Goal: Information Seeking & Learning: Get advice/opinions

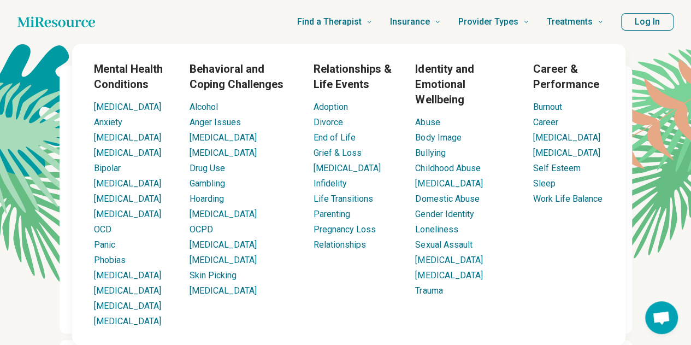
click at [167, 44] on div "Mental Health Conditions ADHD Anxiety Anorexia Autism Bipolar Binge Eating Buli…" at bounding box center [348, 194] width 553 height 301
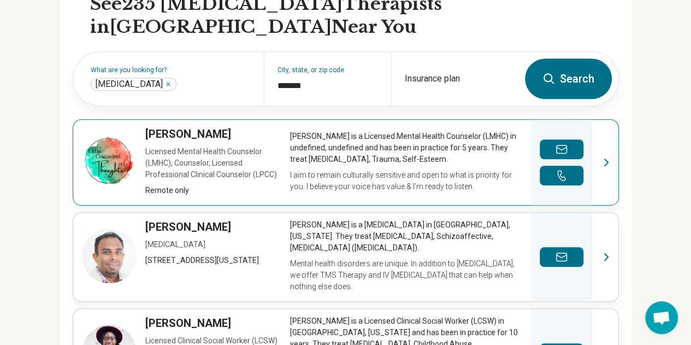
scroll to position [381, 0]
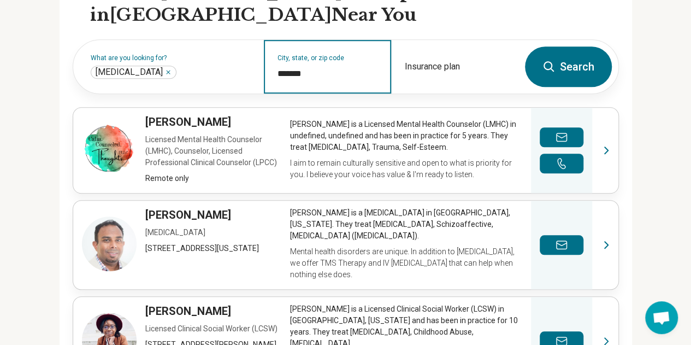
click at [322, 70] on input "*******" at bounding box center [327, 73] width 100 height 13
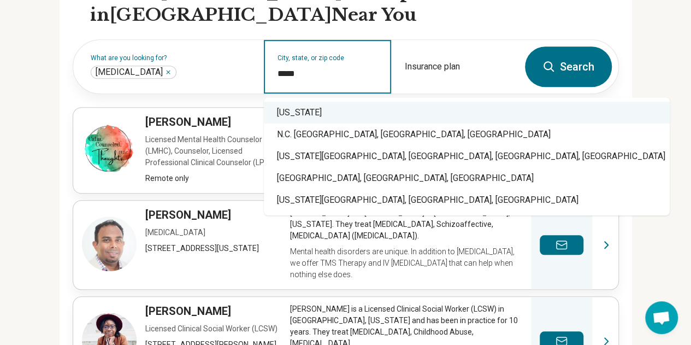
click at [331, 111] on div "[US_STATE]" at bounding box center [467, 113] width 406 height 22
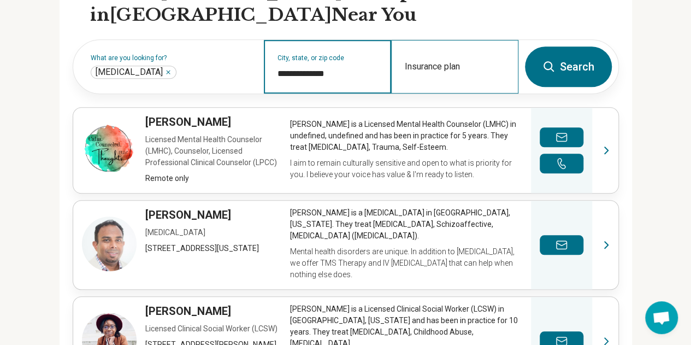
type input "**********"
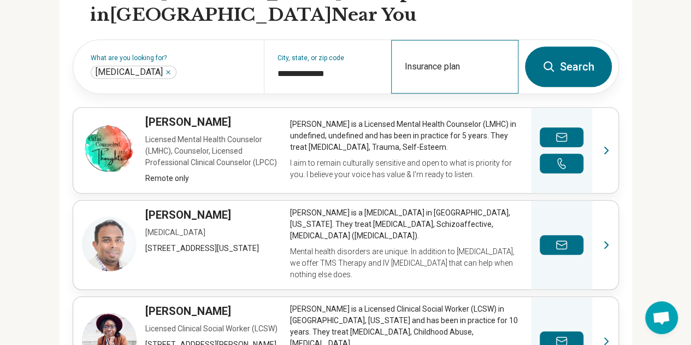
click at [446, 64] on div "Insurance plan" at bounding box center [454, 67] width 127 height 54
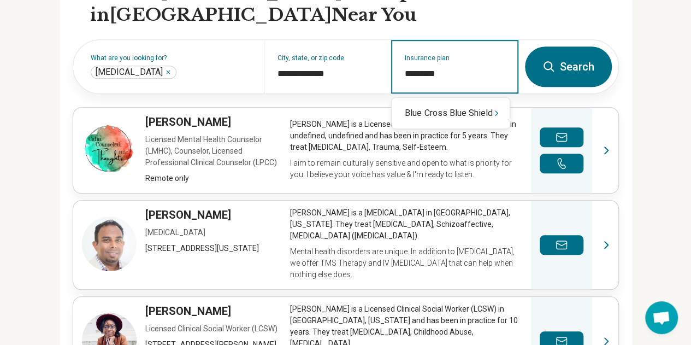
type input "**********"
click at [497, 114] on icon "Suggestions" at bounding box center [496, 113] width 9 height 9
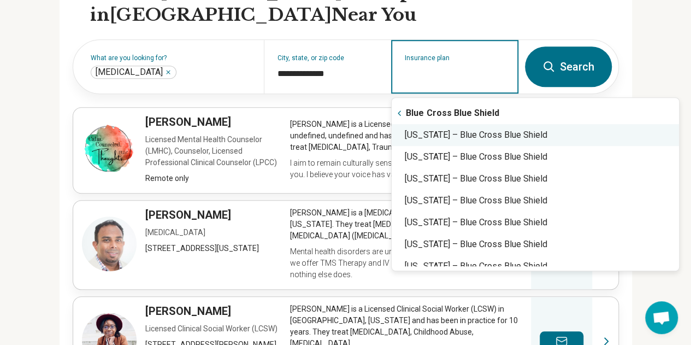
click at [490, 131] on div "North Carolina – Blue Cross Blue Shield" at bounding box center [535, 135] width 287 height 22
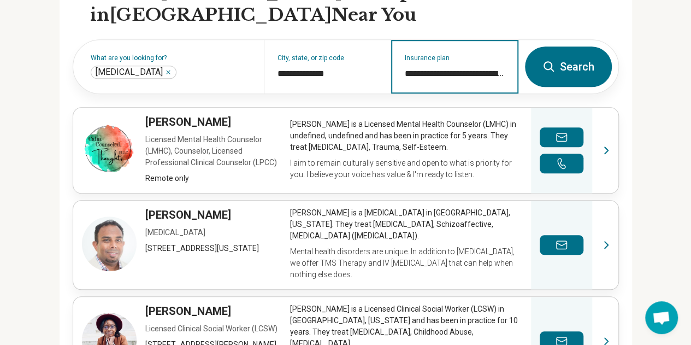
type input "**********"
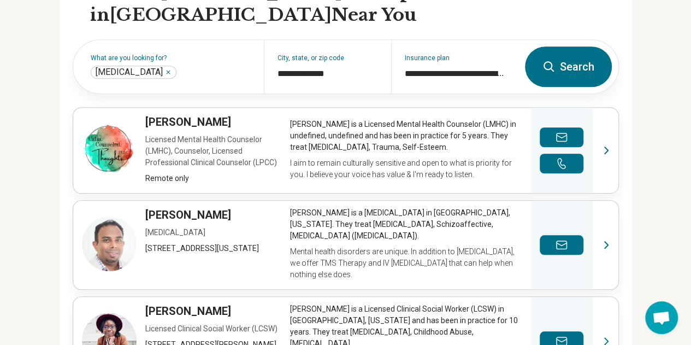
click at [555, 61] on icon at bounding box center [548, 66] width 13 height 13
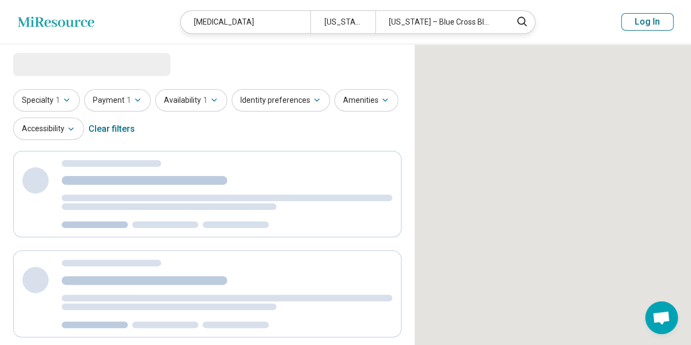
select select "***"
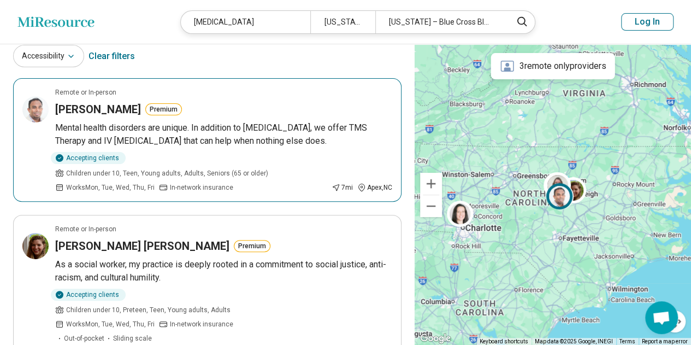
scroll to position [71, 0]
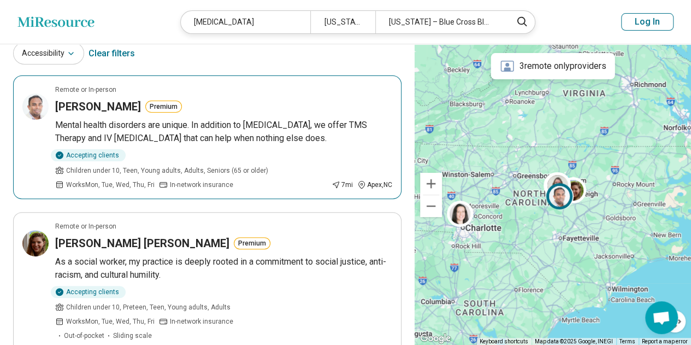
click at [93, 107] on h3 "[PERSON_NAME]" at bounding box center [98, 106] width 86 height 15
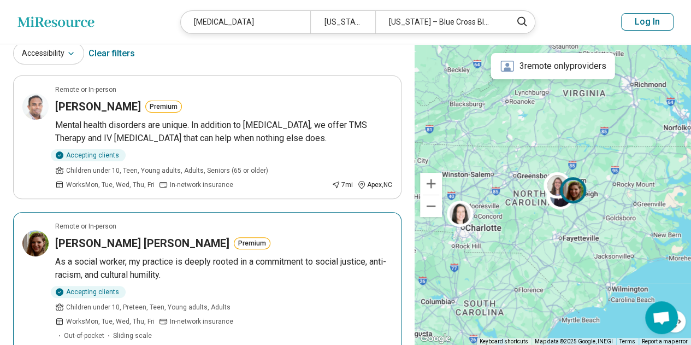
scroll to position [213, 0]
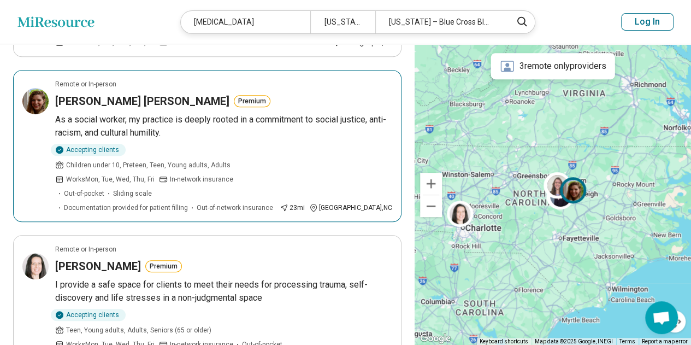
click at [106, 93] on h3 "Heidi Soto Holgate" at bounding box center [142, 100] width 174 height 15
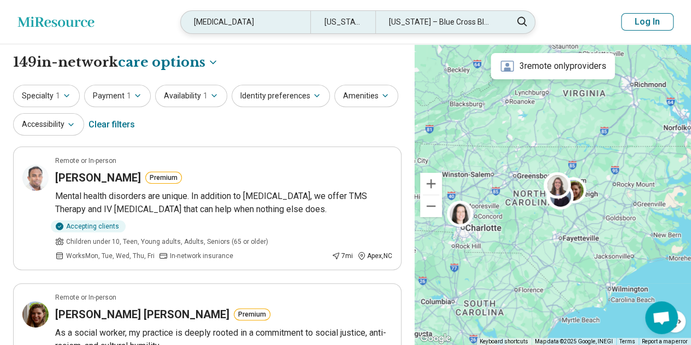
click at [433, 19] on div "North Carolina – Blue Cross Blue Shield" at bounding box center [439, 22] width 129 height 22
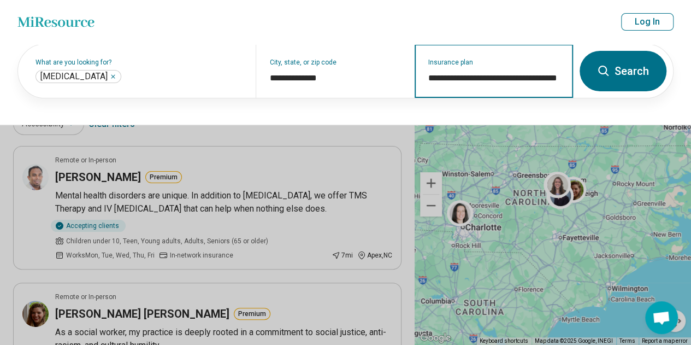
click at [557, 77] on input "**********" at bounding box center [494, 78] width 132 height 13
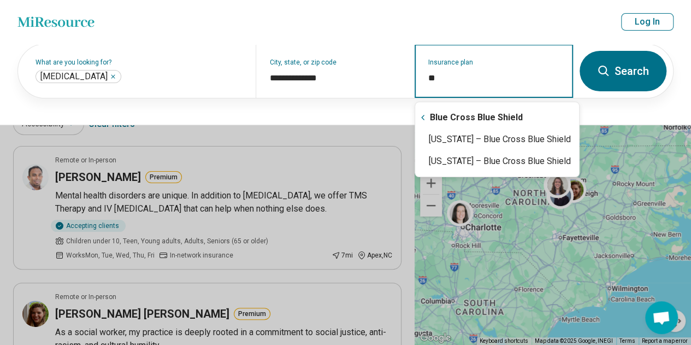
type input "*"
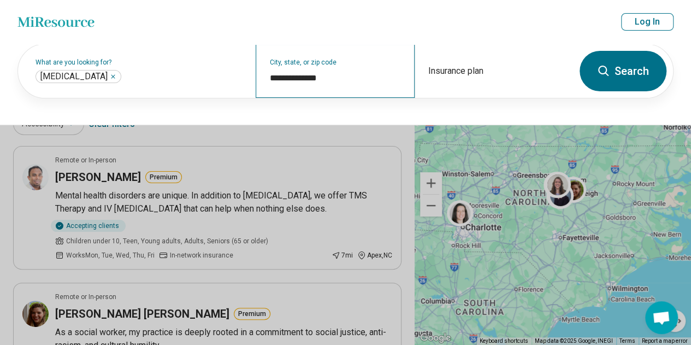
click at [370, 67] on div "**********" at bounding box center [335, 71] width 158 height 54
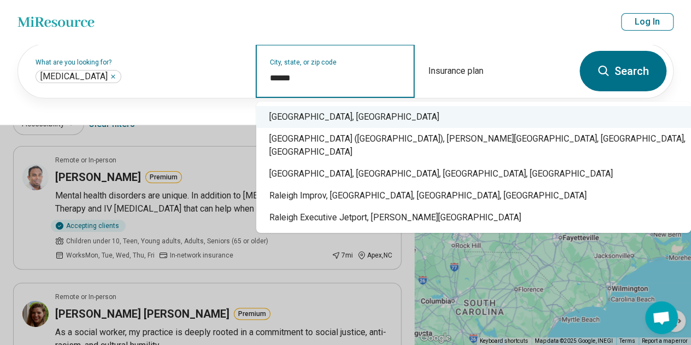
click at [358, 117] on div "Raleigh, NC" at bounding box center [473, 117] width 435 height 22
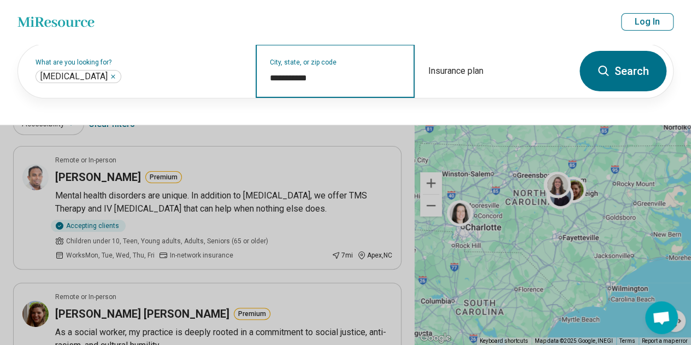
type input "**********"
click at [629, 78] on button "Search" at bounding box center [622, 71] width 87 height 40
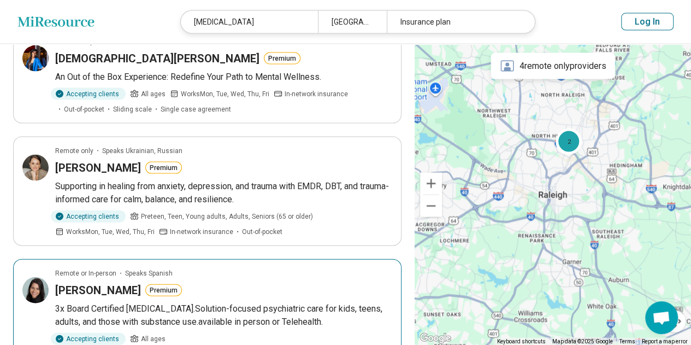
scroll to position [1194, 0]
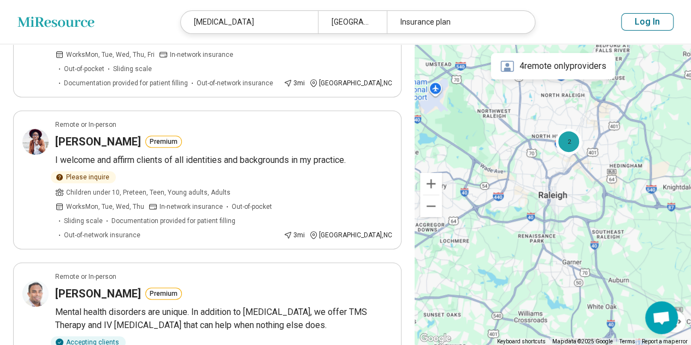
scroll to position [0, 0]
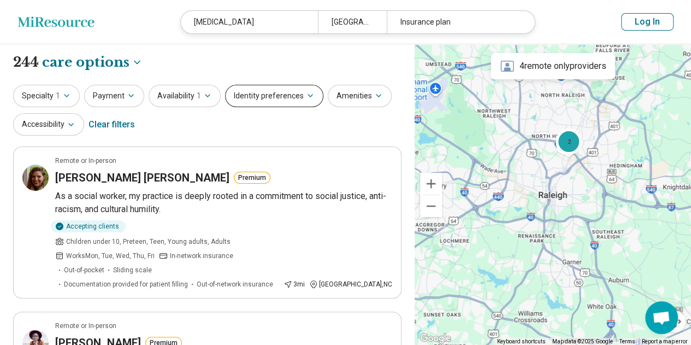
click at [271, 89] on button "Identity preferences" at bounding box center [274, 96] width 98 height 22
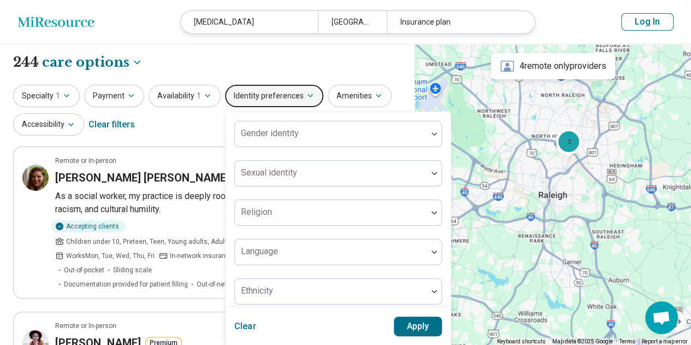
click at [146, 130] on div "Specialty 1 Payment Availability 1 Identity preferences Gender identity Sexual …" at bounding box center [207, 111] width 388 height 53
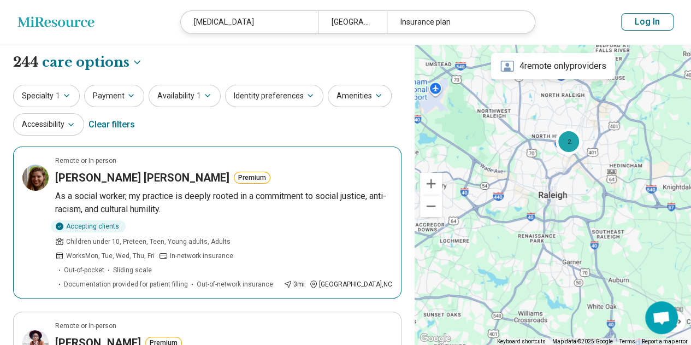
click at [93, 174] on h3 "Heidi Soto Holgate" at bounding box center [142, 177] width 174 height 15
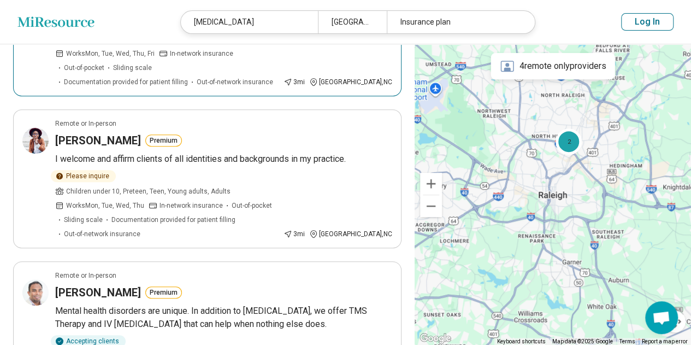
scroll to position [211, 0]
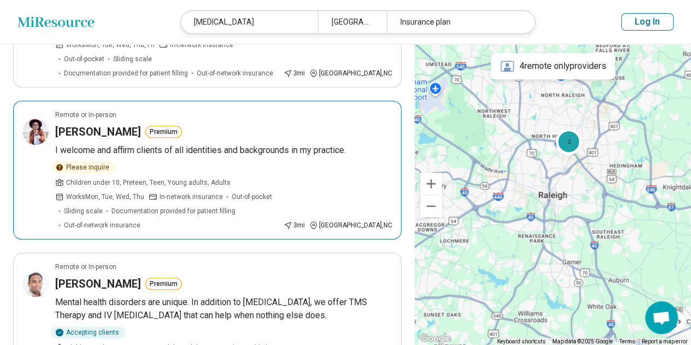
click at [80, 124] on h3 "Erica Smith" at bounding box center [98, 131] width 86 height 15
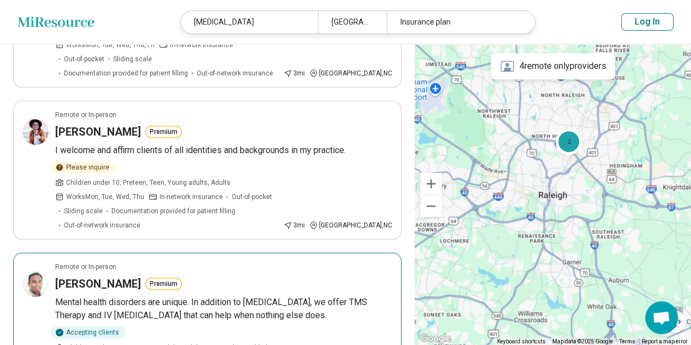
scroll to position [335, 0]
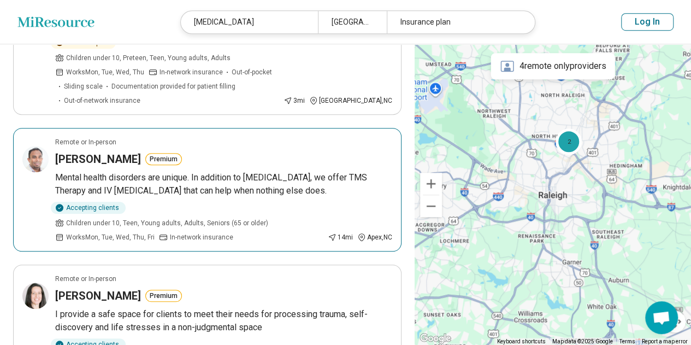
click at [89, 151] on h3 "Vinay Saranga" at bounding box center [98, 158] width 86 height 15
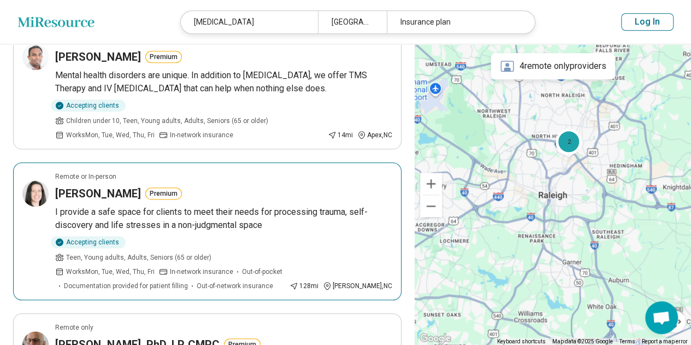
click at [94, 186] on h3 "Julie Suddeth" at bounding box center [98, 193] width 86 height 15
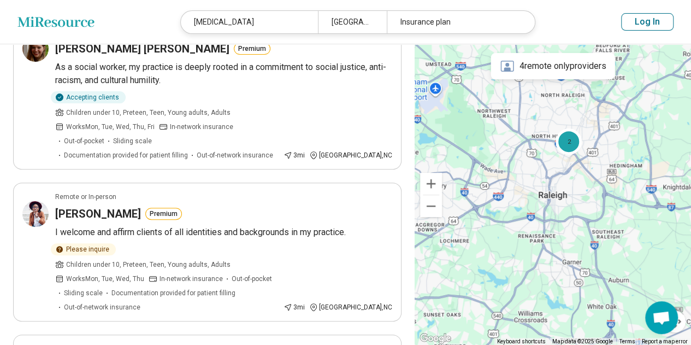
scroll to position [0, 0]
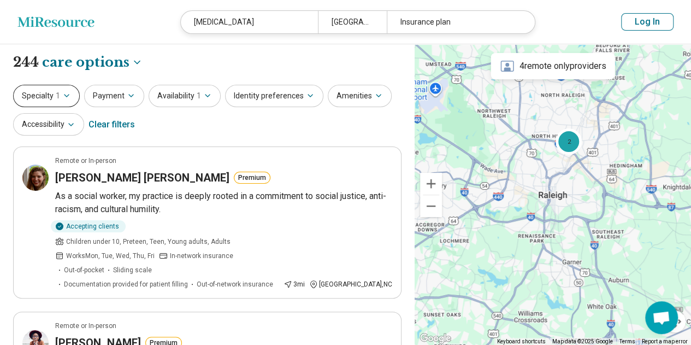
click at [62, 95] on icon "button" at bounding box center [66, 95] width 9 height 9
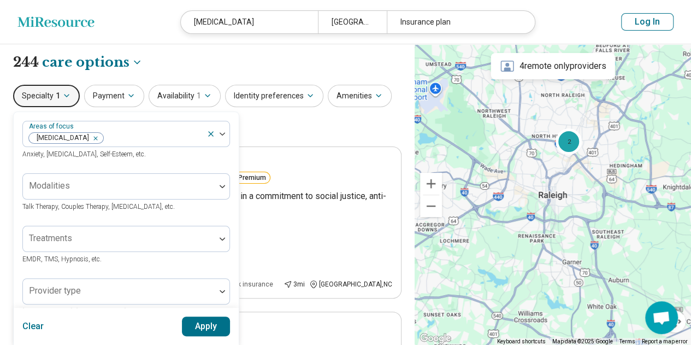
scroll to position [17, 0]
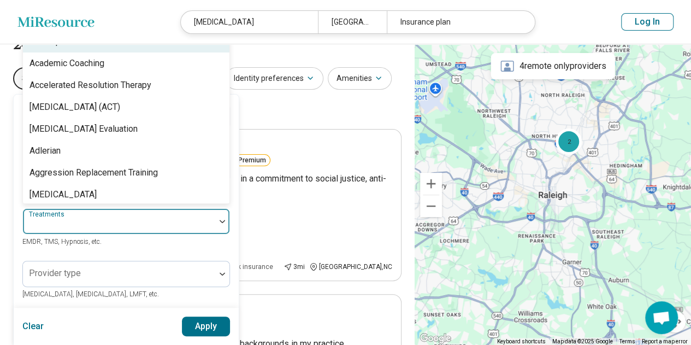
click at [147, 226] on div at bounding box center [118, 225] width 183 height 15
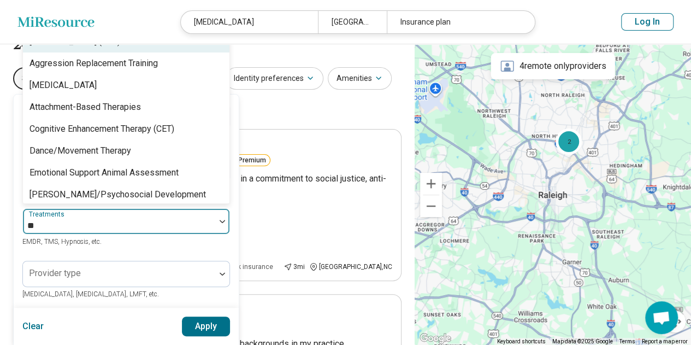
type input "*"
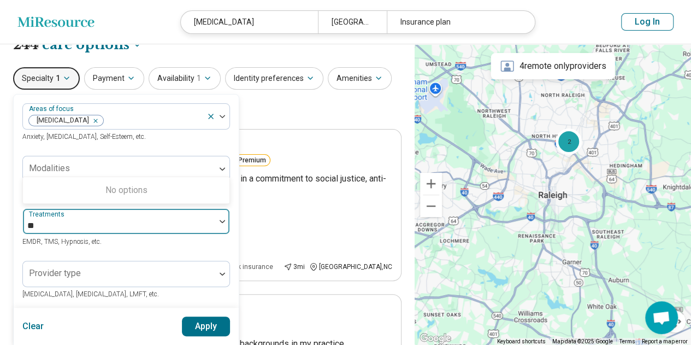
type input "*"
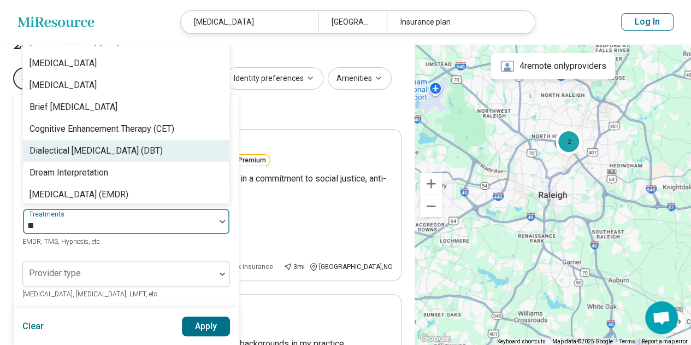
type input "*"
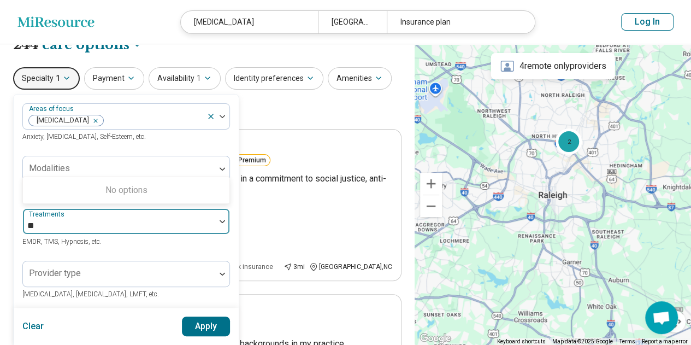
type input "*"
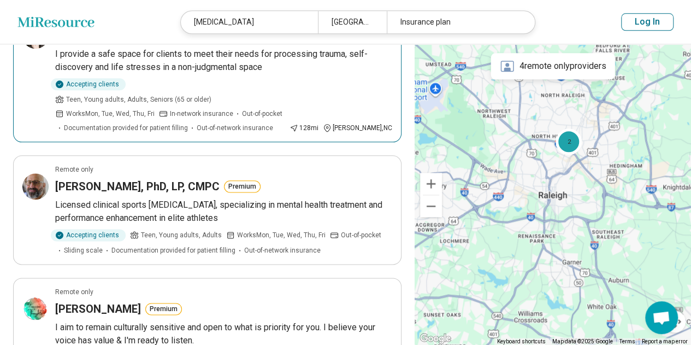
scroll to position [603, 0]
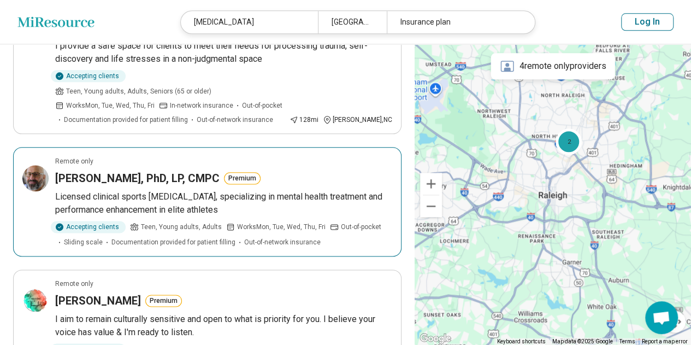
click at [147, 170] on h3 "Auran Piatigorsky, PhD, LP, CMPC" at bounding box center [137, 177] width 164 height 15
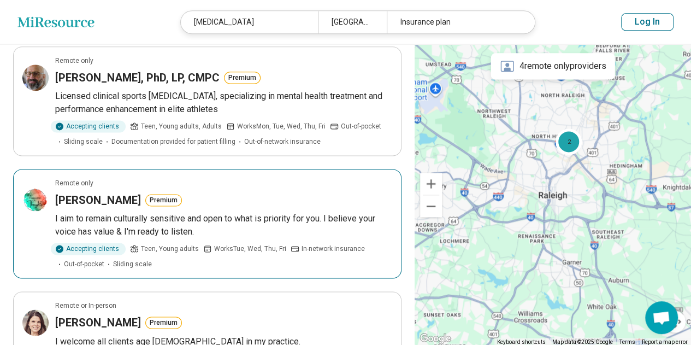
scroll to position [705, 0]
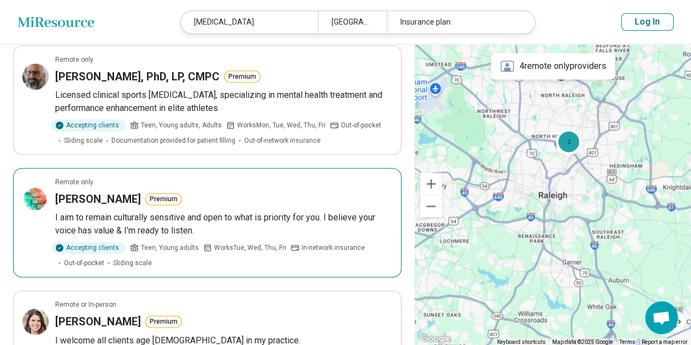
click at [88, 168] on article "Remote only Ebony Martinez Premium I aim to remain culturally sensitive and ope…" at bounding box center [207, 222] width 388 height 109
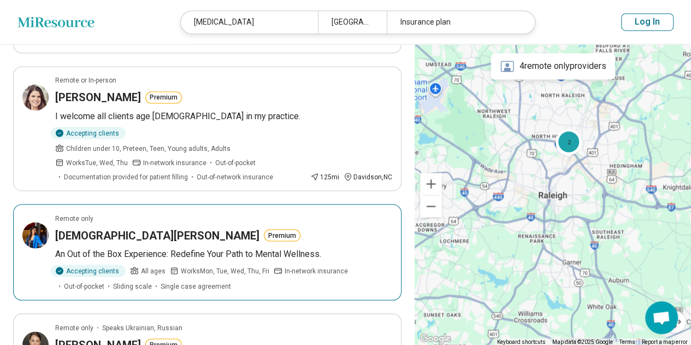
scroll to position [923, 0]
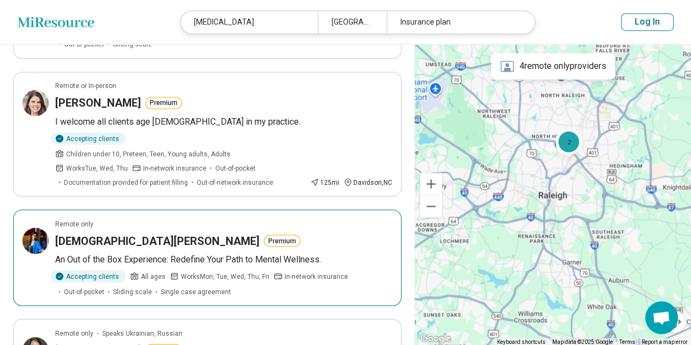
click at [118, 209] on article "Remote only Keni Church-Hines Premium An Out of the Box Experience: Redefine Yo…" at bounding box center [207, 257] width 388 height 96
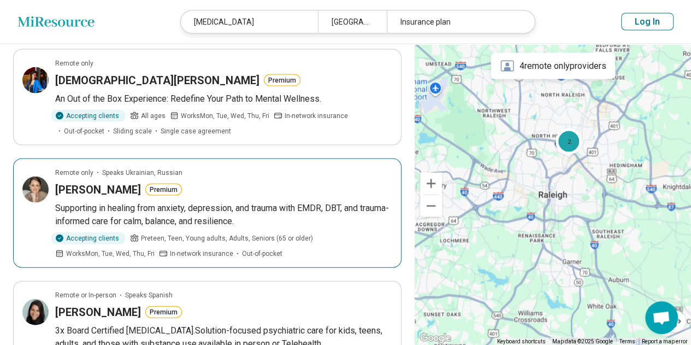
scroll to position [1088, 0]
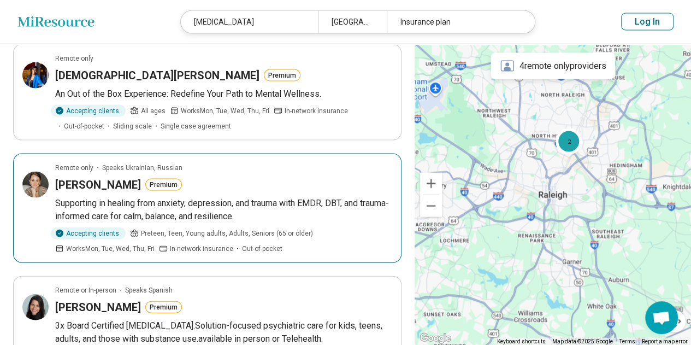
click at [96, 177] on h3 "Kateryna Chorna" at bounding box center [98, 184] width 86 height 15
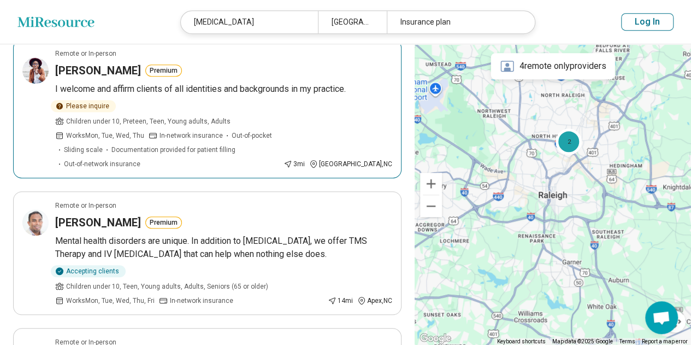
scroll to position [0, 0]
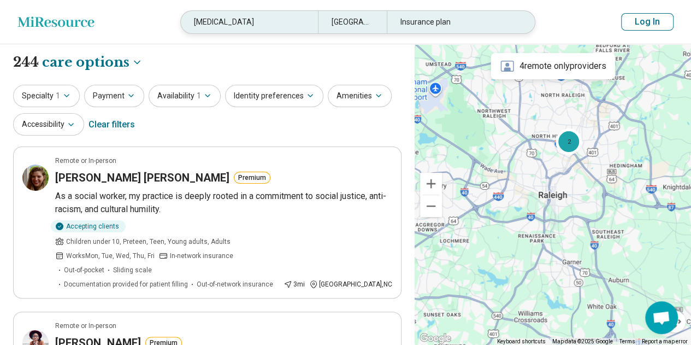
click at [346, 23] on div "Raleigh, NC" at bounding box center [352, 22] width 69 height 22
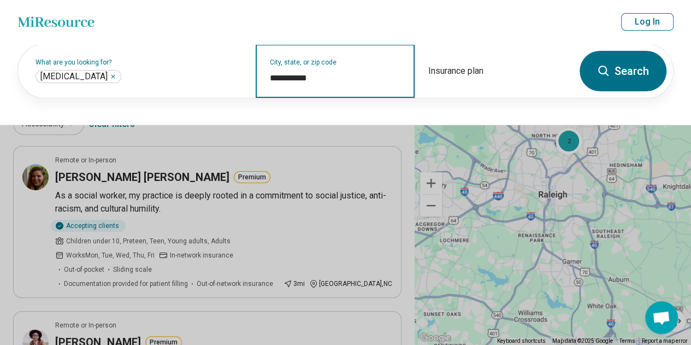
click at [305, 80] on input "**********" at bounding box center [335, 78] width 132 height 13
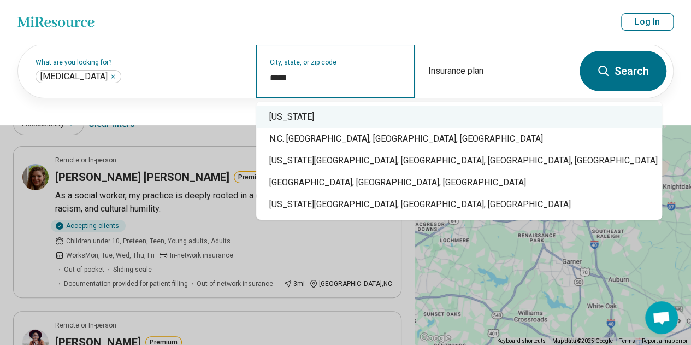
click at [300, 115] on div "[US_STATE]" at bounding box center [459, 117] width 406 height 22
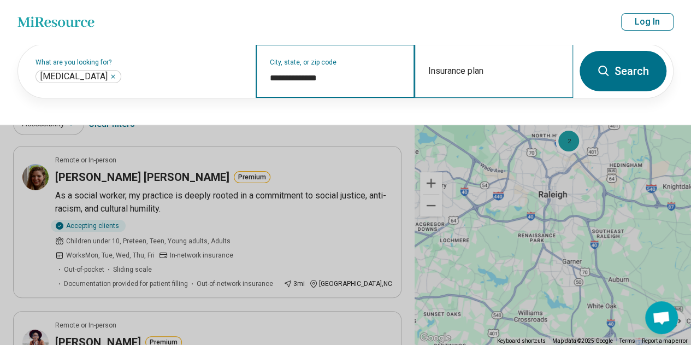
type input "**********"
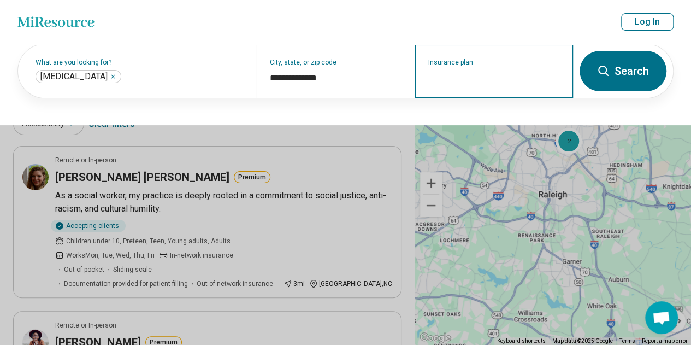
click at [488, 74] on input "Insurance plan" at bounding box center [494, 78] width 132 height 13
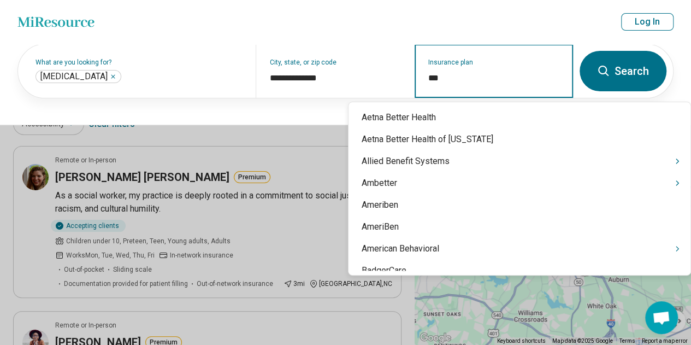
type input "****"
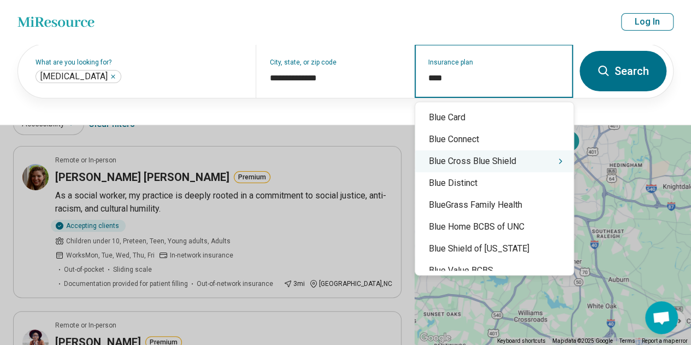
click at [556, 160] on icon "Suggestions" at bounding box center [560, 161] width 9 height 9
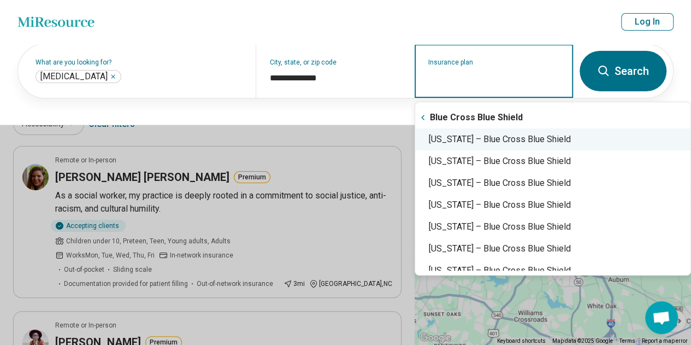
click at [527, 137] on div "North Carolina – Blue Cross Blue Shield" at bounding box center [552, 139] width 275 height 22
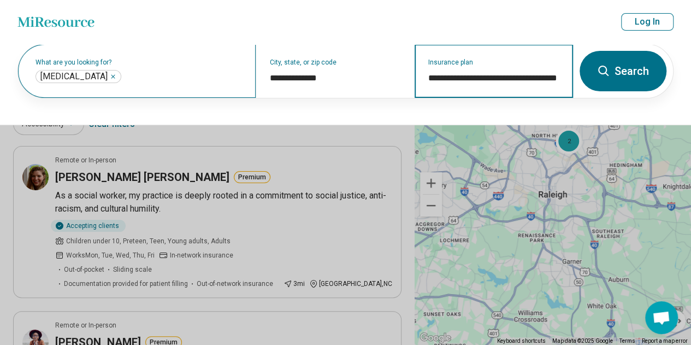
type input "**********"
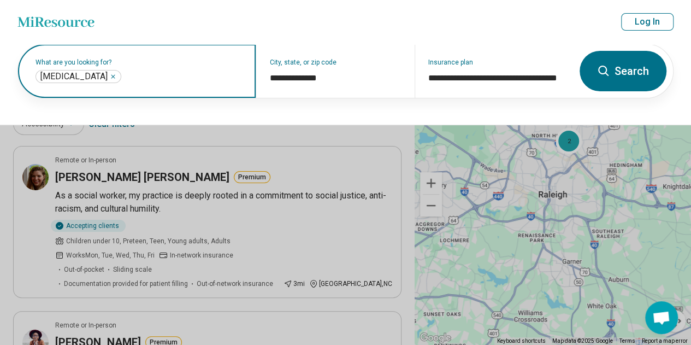
click at [168, 81] on input "text" at bounding box center [182, 76] width 119 height 13
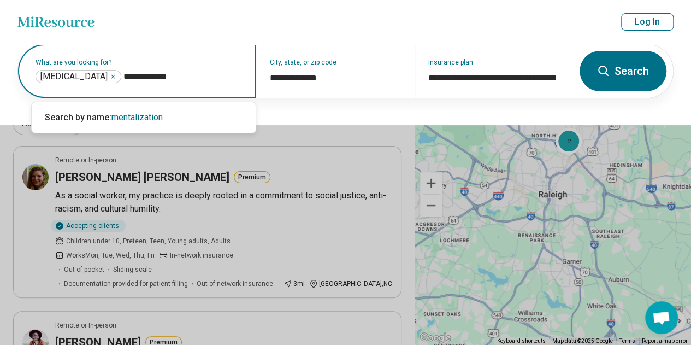
type input "**********"
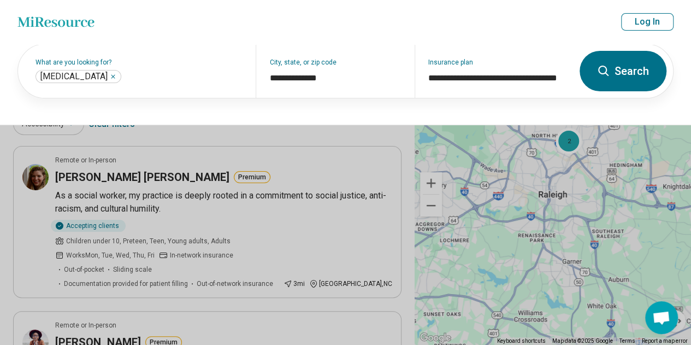
click at [644, 76] on button "Search" at bounding box center [622, 71] width 87 height 40
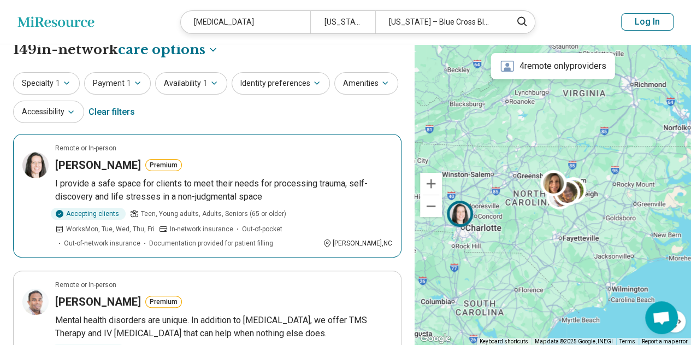
scroll to position [5, 0]
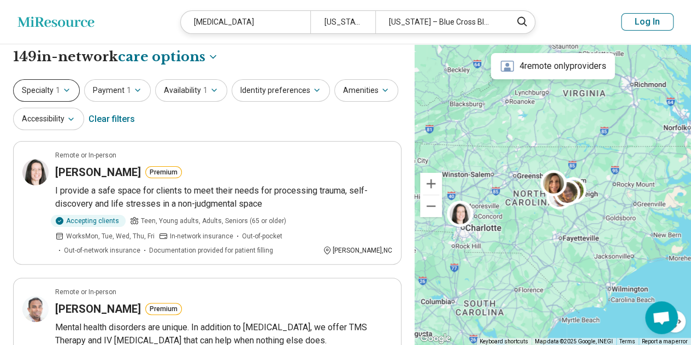
click at [64, 90] on icon "button" at bounding box center [66, 90] width 9 height 9
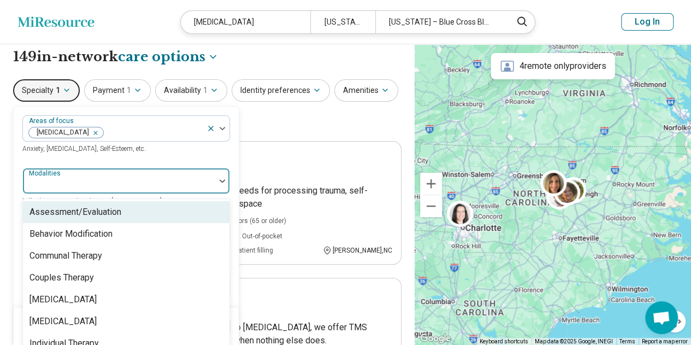
click at [155, 169] on div at bounding box center [119, 181] width 192 height 24
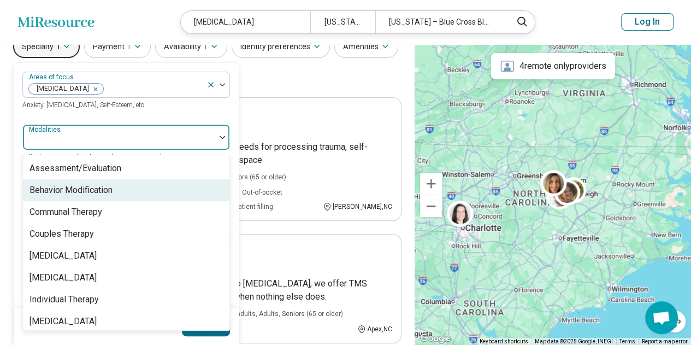
scroll to position [4, 0]
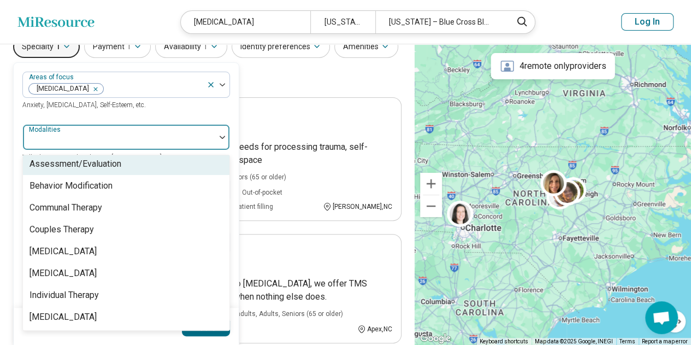
click at [206, 134] on div at bounding box center [118, 141] width 183 height 15
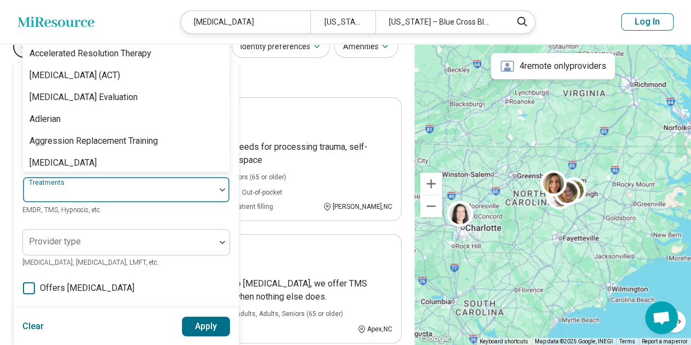
scroll to position [40, 0]
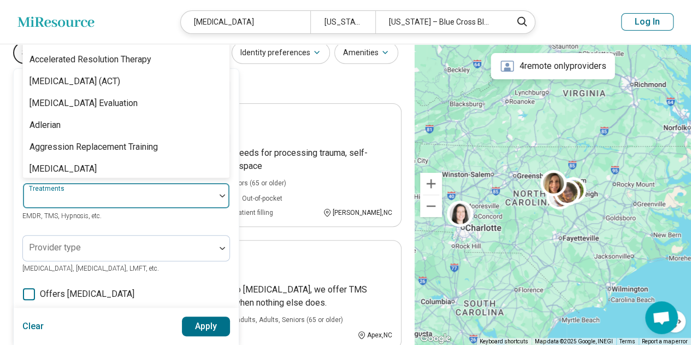
click at [167, 182] on div "104 results available. Use Up and Down to choose options, press Enter to select…" at bounding box center [126, 195] width 208 height 26
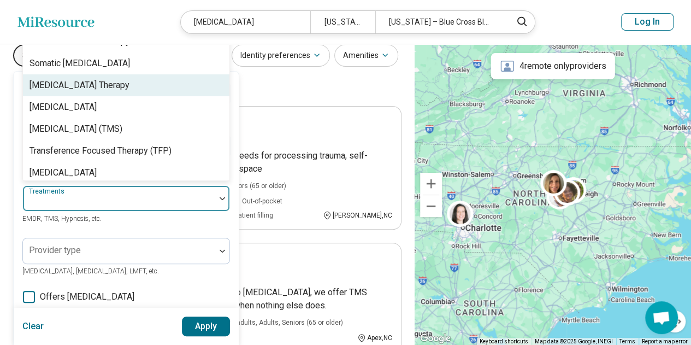
scroll to position [2127, 0]
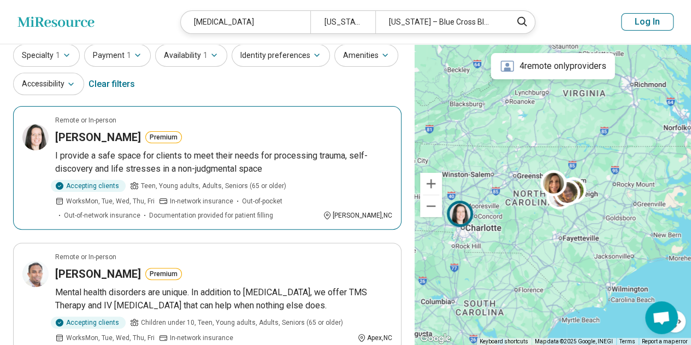
scroll to position [0, 0]
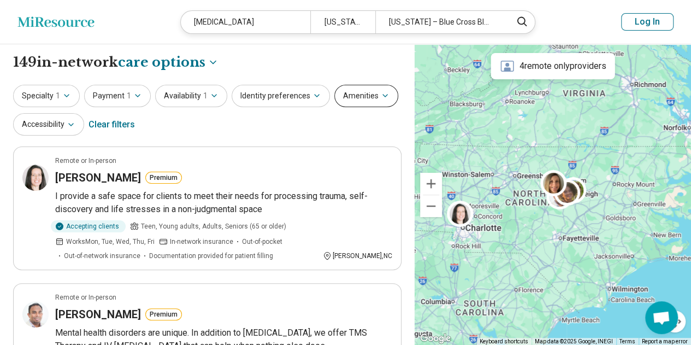
click at [356, 106] on button "Amenities" at bounding box center [366, 96] width 64 height 22
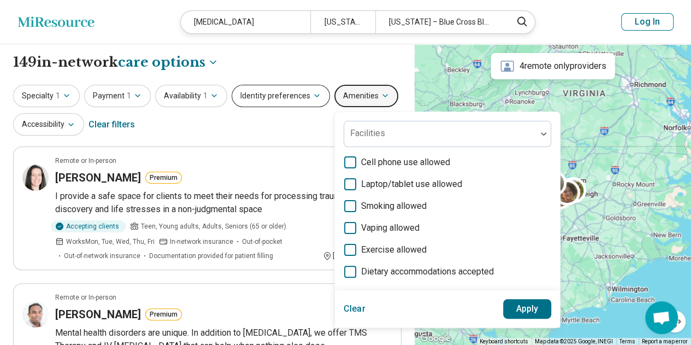
click at [299, 91] on button "Identity preferences" at bounding box center [281, 96] width 98 height 22
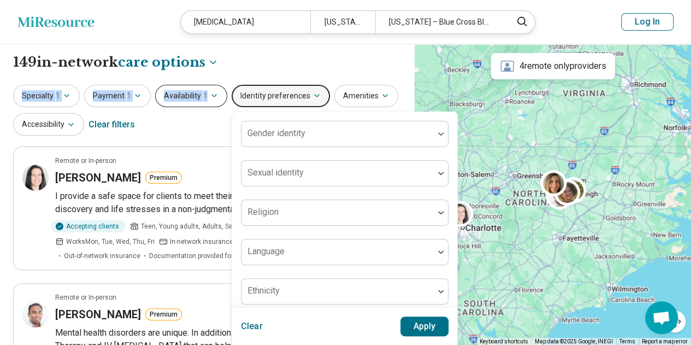
drag, startPoint x: 244, startPoint y: 67, endPoint x: 202, endPoint y: 90, distance: 47.2
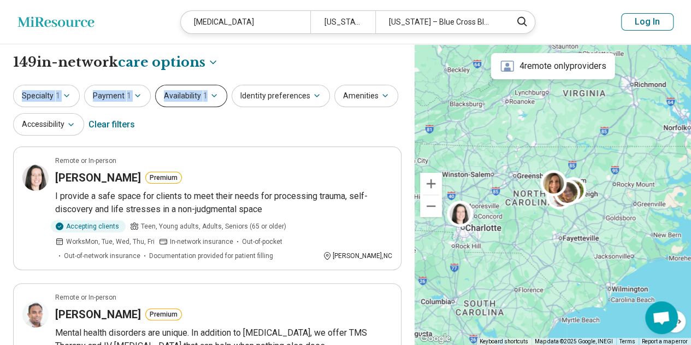
click at [203, 90] on span "1" at bounding box center [205, 95] width 4 height 11
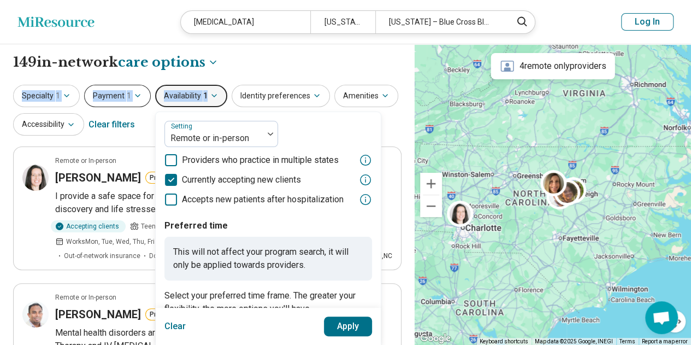
click at [135, 93] on icon "button" at bounding box center [137, 95] width 9 height 9
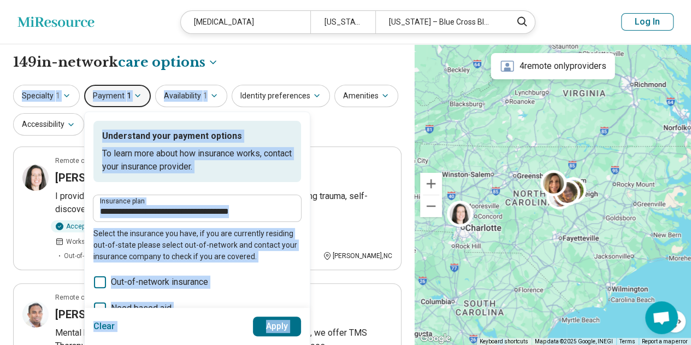
click at [274, 67] on div "**********" at bounding box center [207, 62] width 388 height 19
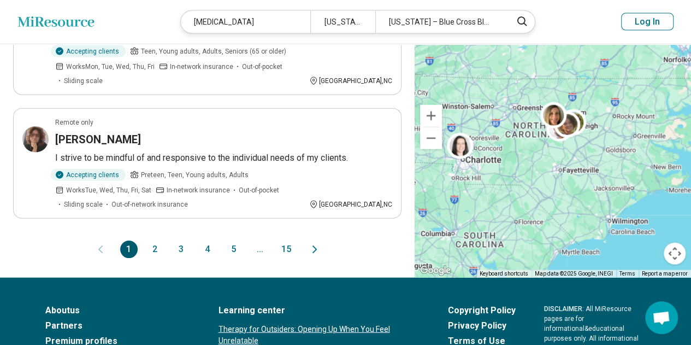
scroll to position [1212, 0]
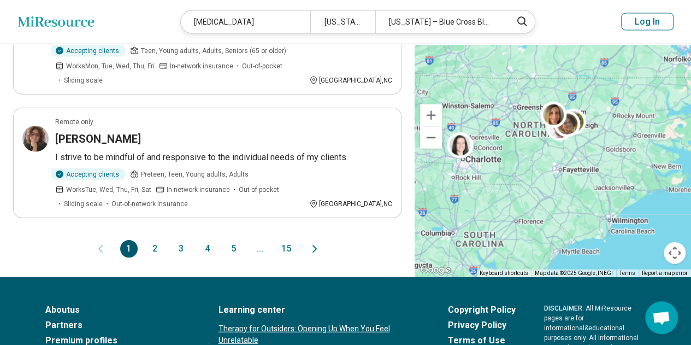
click at [161, 240] on button "2" at bounding box center [154, 248] width 17 height 17
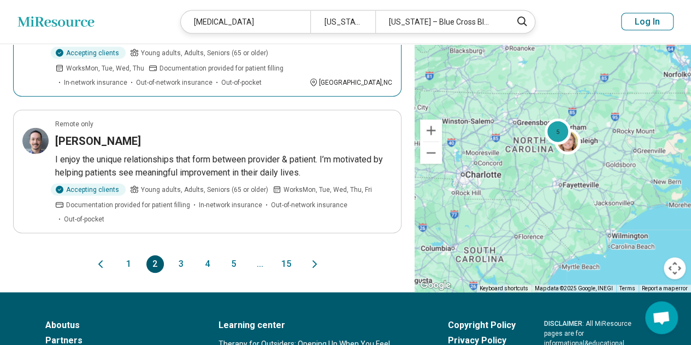
scroll to position [1241, 0]
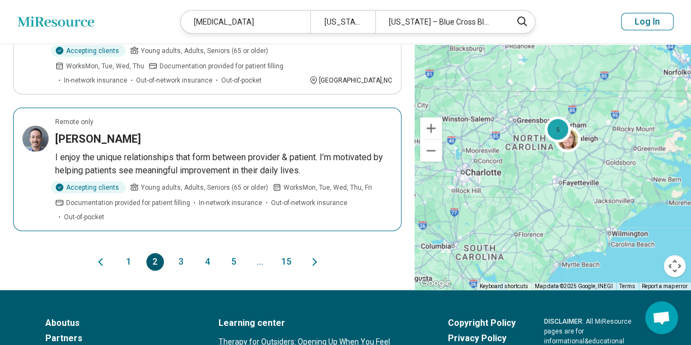
click at [101, 131] on h3 "Hunter Cooper" at bounding box center [98, 138] width 86 height 15
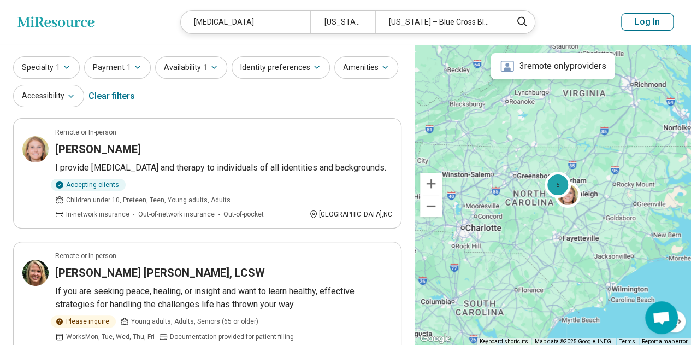
scroll to position [0, 0]
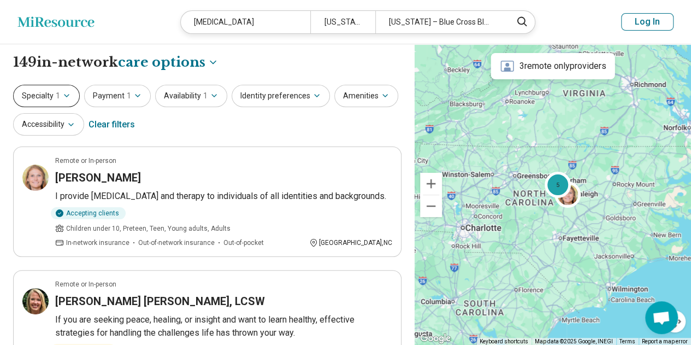
click at [52, 95] on button "Specialty 1" at bounding box center [46, 96] width 67 height 22
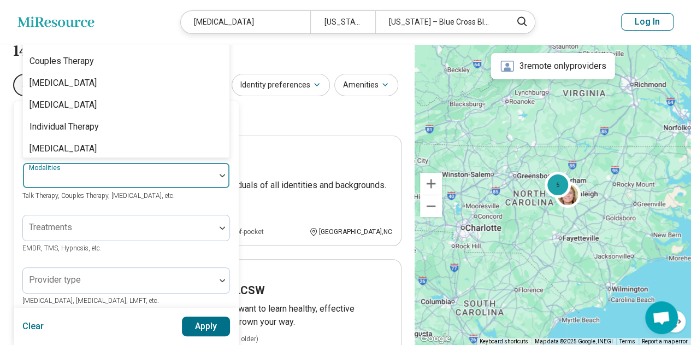
click at [201, 177] on div at bounding box center [119, 175] width 192 height 24
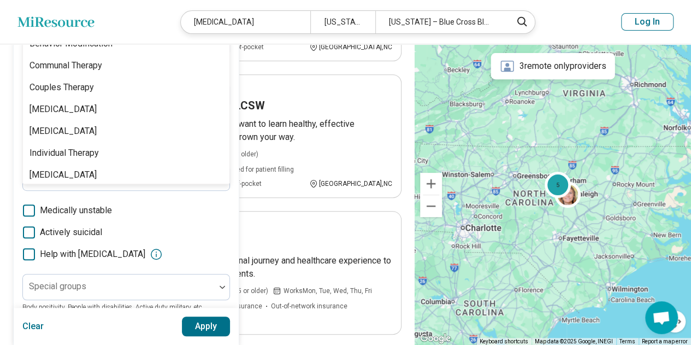
scroll to position [199, 0]
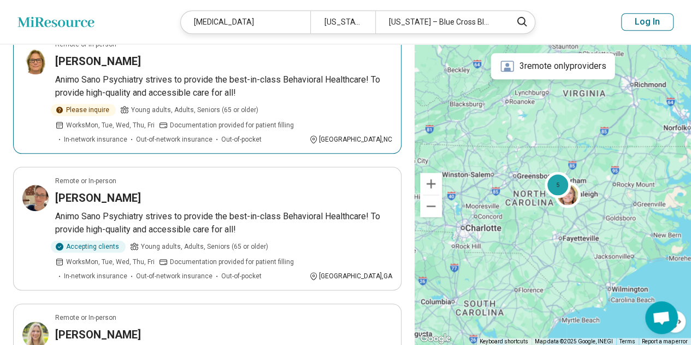
scroll to position [0, 0]
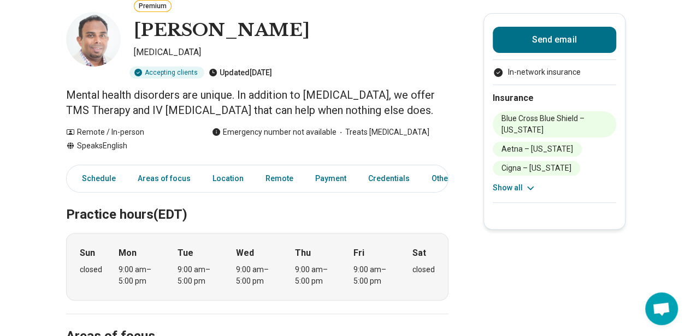
scroll to position [58, 0]
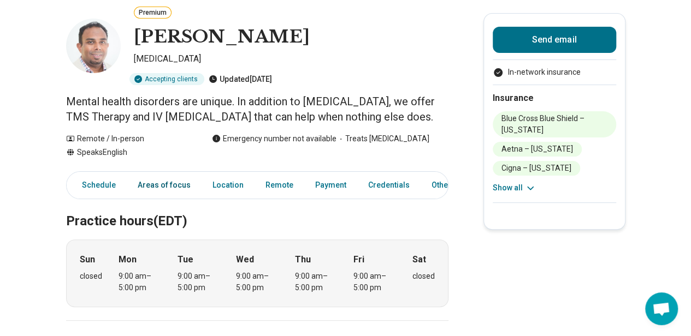
click at [163, 187] on link "Areas of focus" at bounding box center [164, 185] width 66 height 22
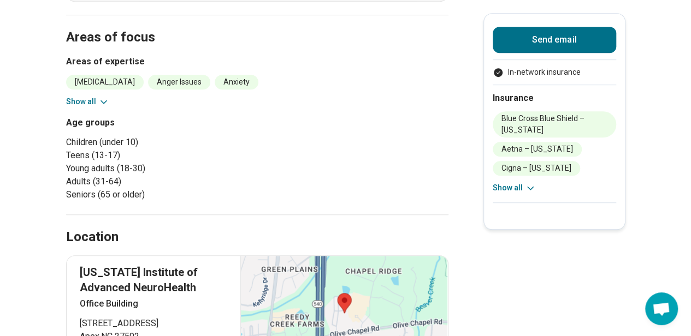
scroll to position [365, 0]
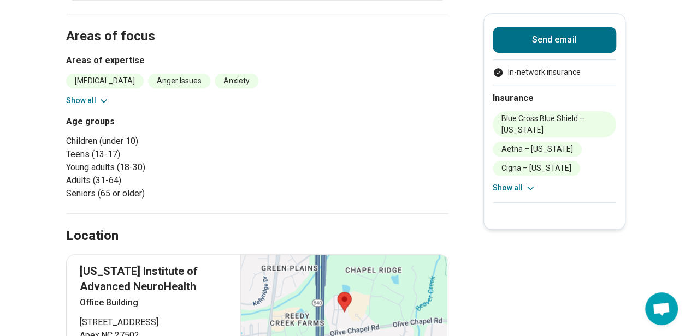
click at [107, 99] on icon at bounding box center [103, 101] width 11 height 11
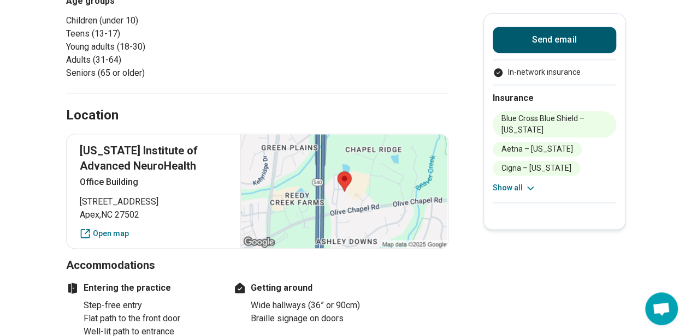
scroll to position [570, 0]
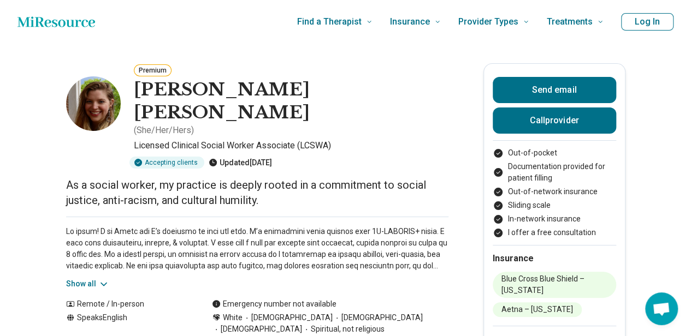
click at [106, 279] on icon at bounding box center [103, 284] width 11 height 11
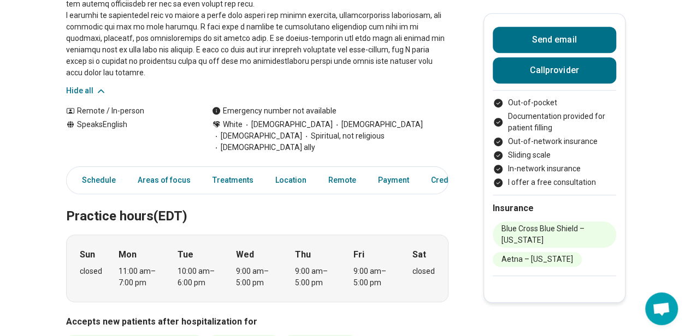
scroll to position [284, 0]
click at [234, 170] on link "Treatments" at bounding box center [233, 181] width 54 height 22
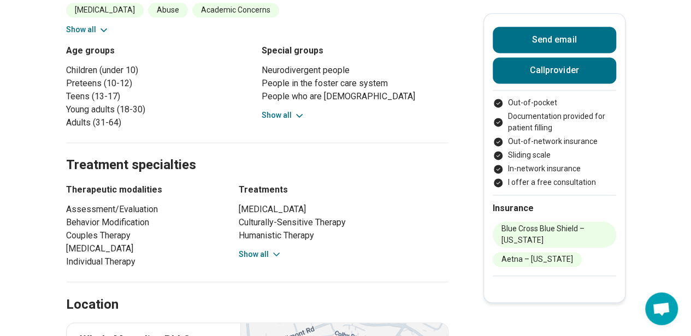
scroll to position [726, 0]
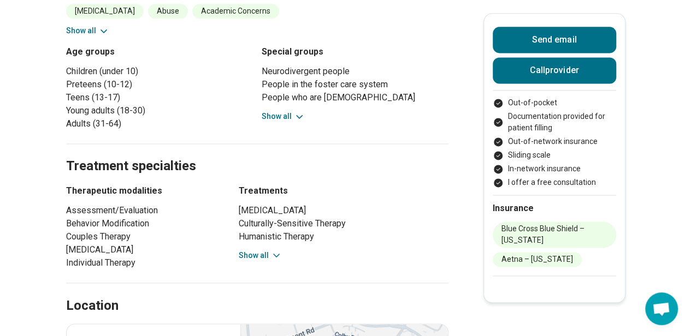
click at [266, 250] on button "Show all" at bounding box center [260, 255] width 43 height 11
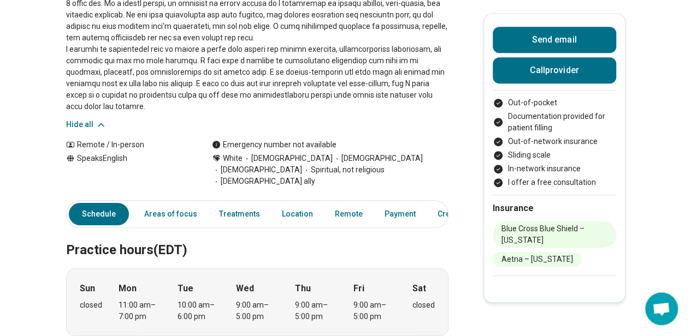
scroll to position [0, 0]
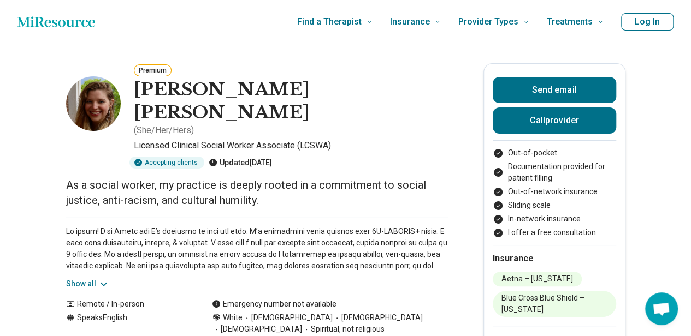
click at [351, 226] on p at bounding box center [257, 249] width 382 height 46
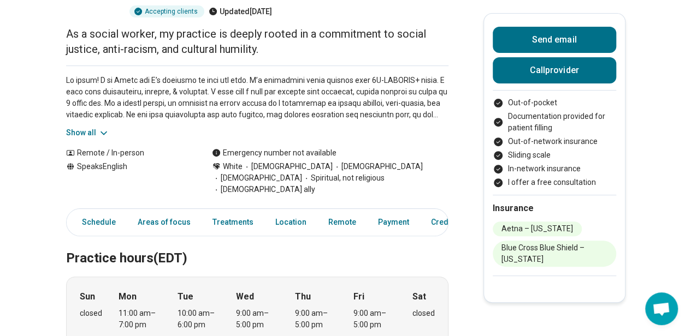
scroll to position [153, 0]
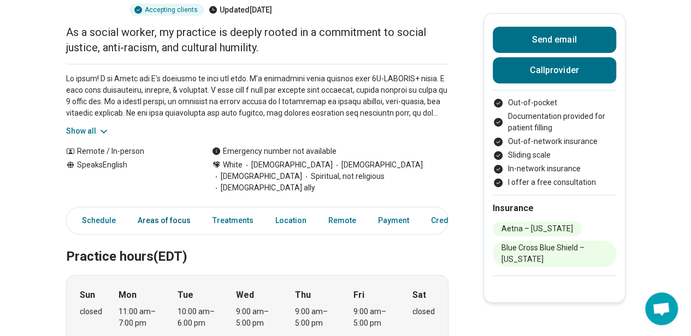
click at [166, 210] on link "Areas of focus" at bounding box center [164, 221] width 66 height 22
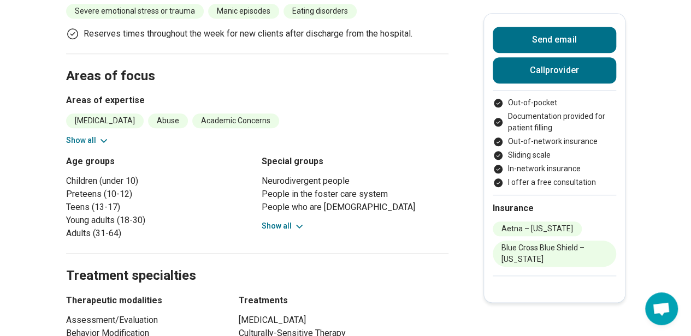
scroll to position [527, 0]
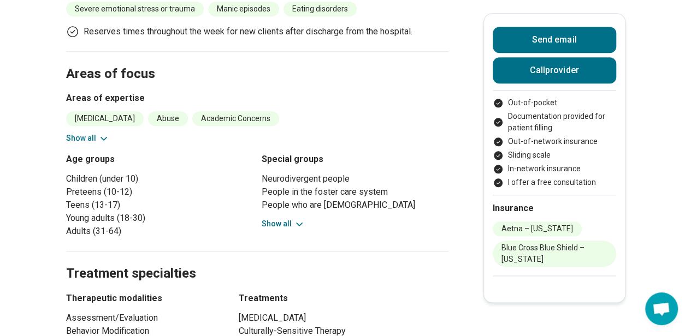
click at [105, 133] on icon at bounding box center [103, 138] width 11 height 11
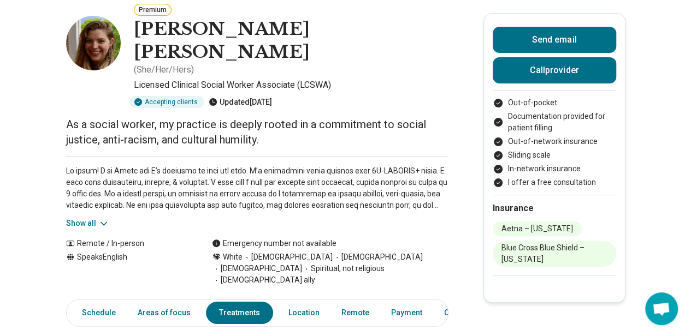
scroll to position [978, 0]
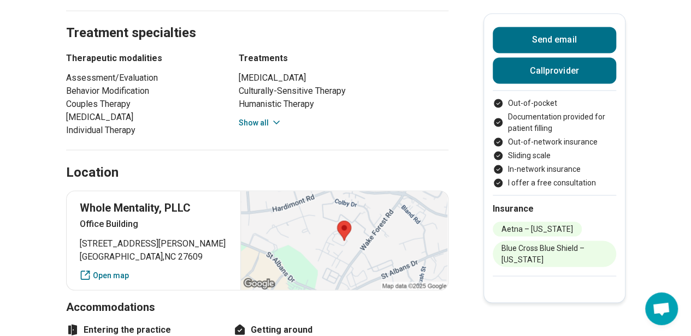
click at [271, 117] on button "Show all" at bounding box center [260, 122] width 43 height 11
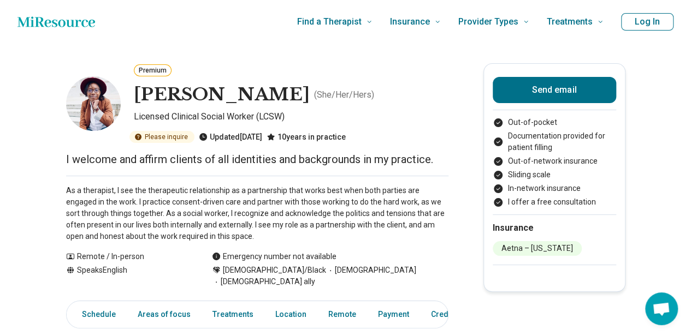
click at [80, 217] on p "As a therapist, I see the therapeutic relationship as a partnership that works …" at bounding box center [257, 213] width 382 height 57
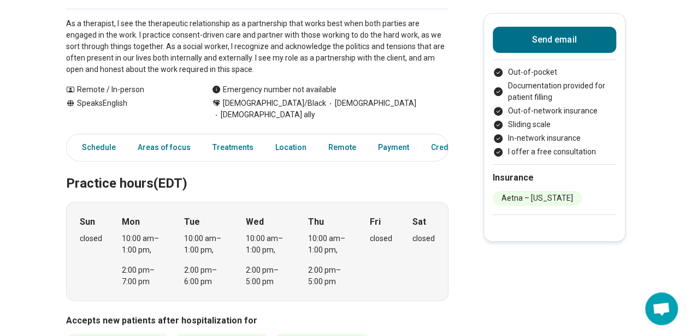
scroll to position [168, 0]
click at [182, 140] on link "Areas of focus" at bounding box center [164, 147] width 66 height 22
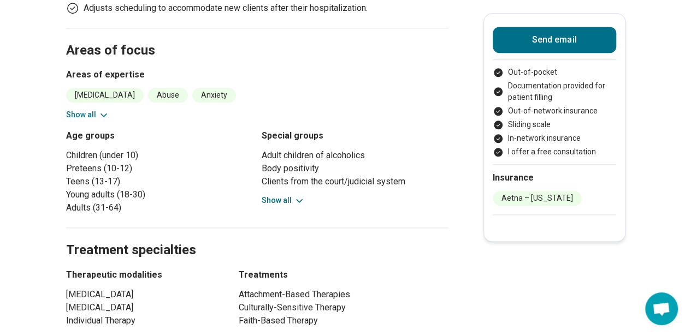
scroll to position [544, 0]
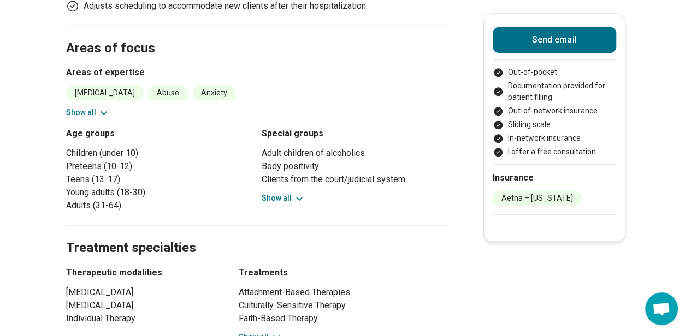
click at [105, 108] on icon at bounding box center [103, 113] width 11 height 11
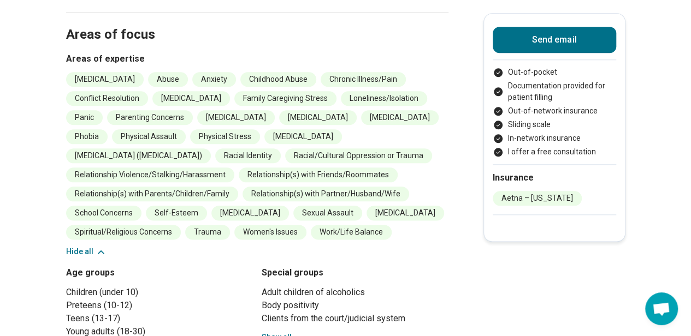
scroll to position [558, 0]
click at [94, 247] on button "Hide all" at bounding box center [86, 252] width 40 height 11
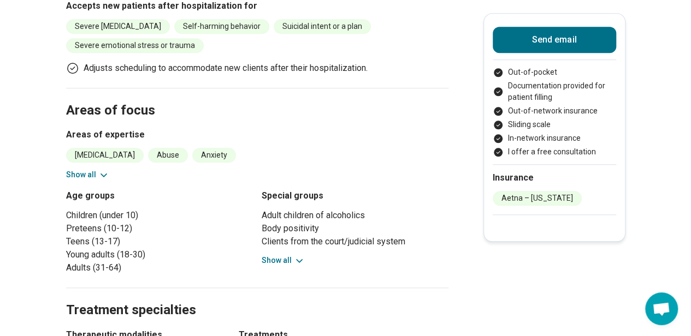
scroll to position [547, 0]
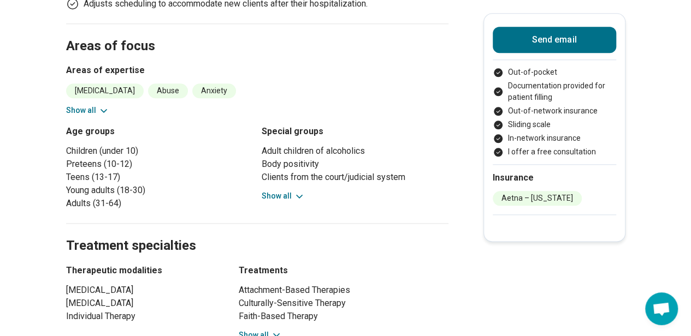
click at [90, 105] on button "Show all" at bounding box center [87, 110] width 43 height 11
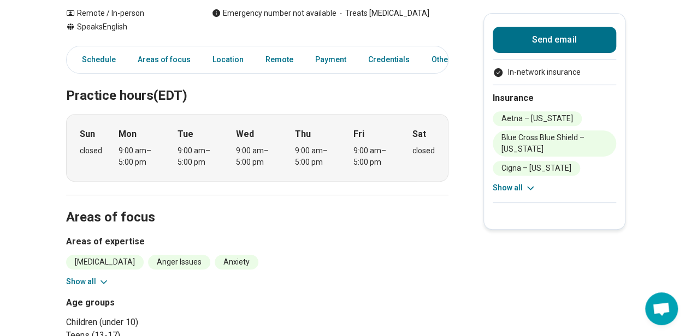
scroll to position [185, 0]
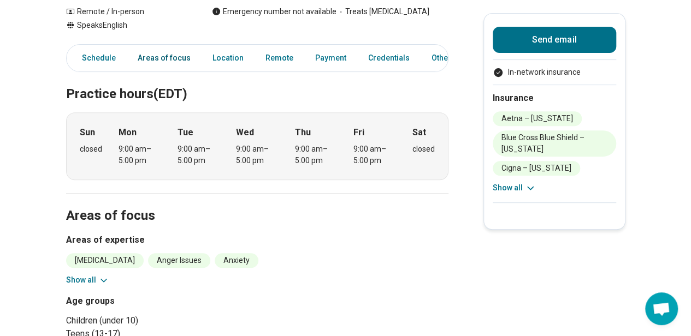
click at [158, 65] on link "Areas of focus" at bounding box center [164, 58] width 66 height 22
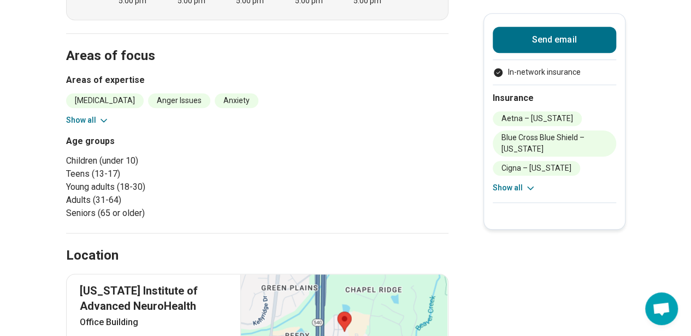
scroll to position [365, 0]
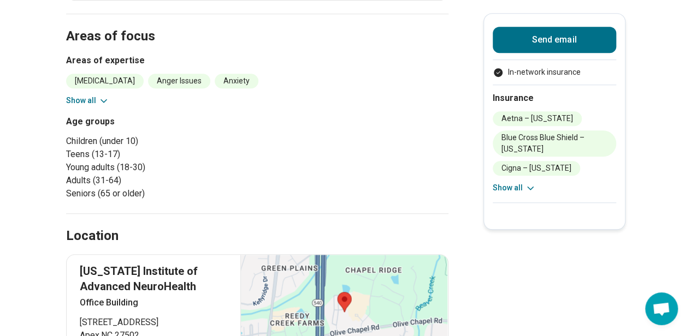
click at [97, 101] on button "Show all" at bounding box center [87, 100] width 43 height 11
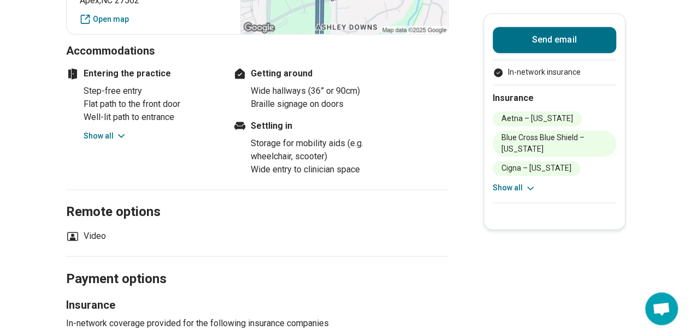
scroll to position [809, 0]
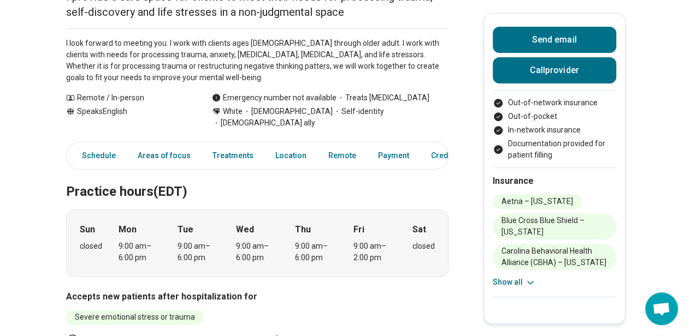
scroll to position [173, 0]
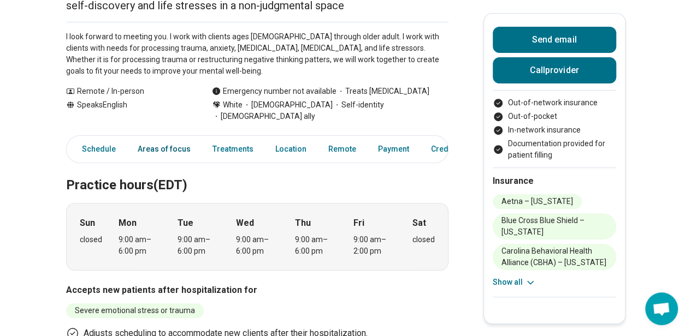
click at [180, 139] on link "Areas of focus" at bounding box center [164, 149] width 66 height 22
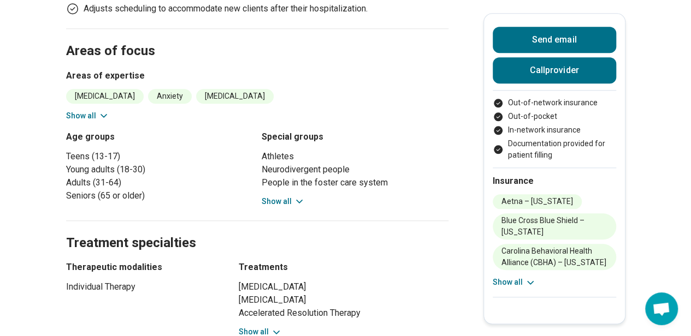
scroll to position [501, 0]
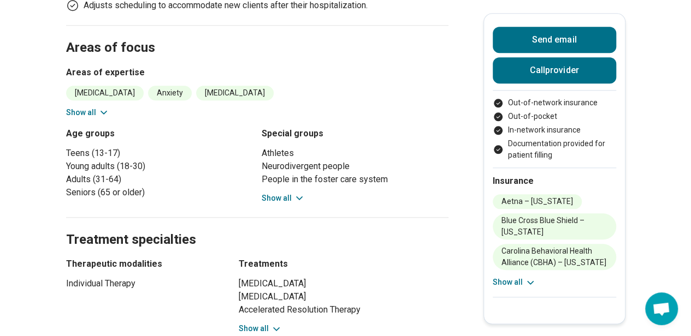
click at [101, 107] on icon at bounding box center [103, 112] width 11 height 11
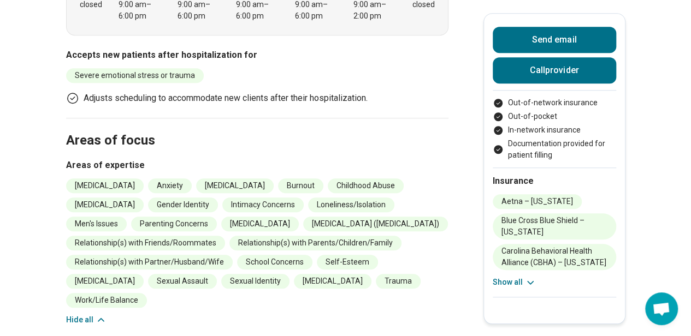
scroll to position [408, 0]
click at [97, 314] on button "Hide all" at bounding box center [86, 319] width 40 height 11
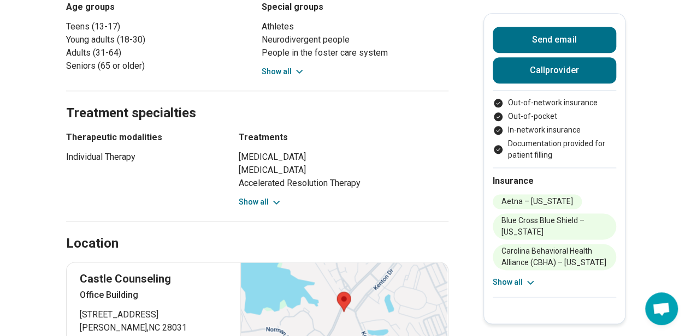
scroll to position [631, 0]
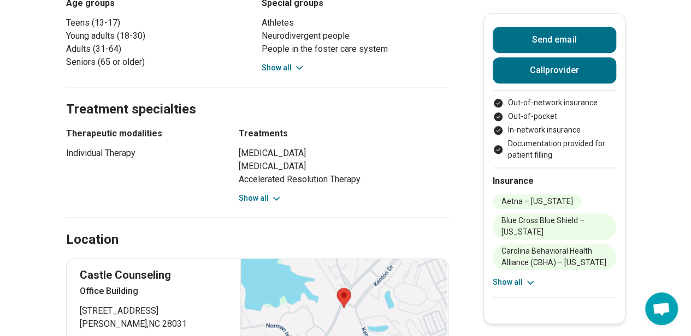
click at [269, 193] on button "Show all" at bounding box center [260, 198] width 43 height 11
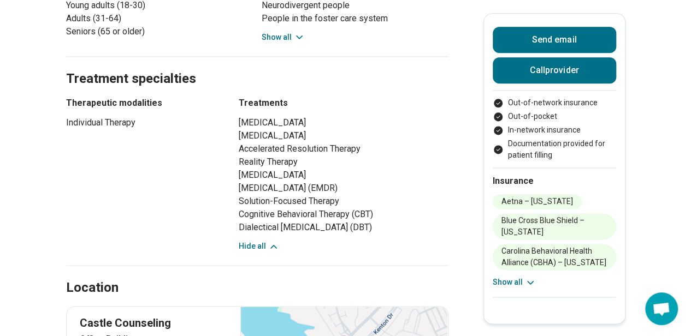
scroll to position [663, 0]
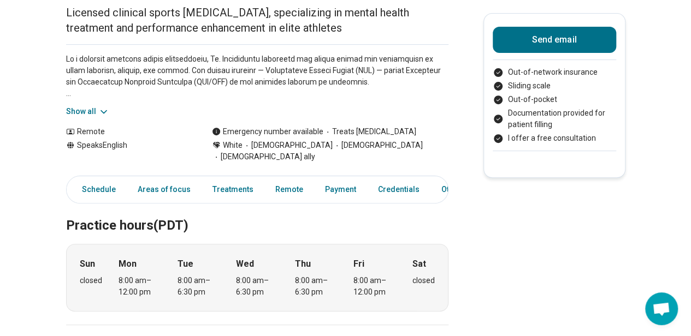
scroll to position [185, 0]
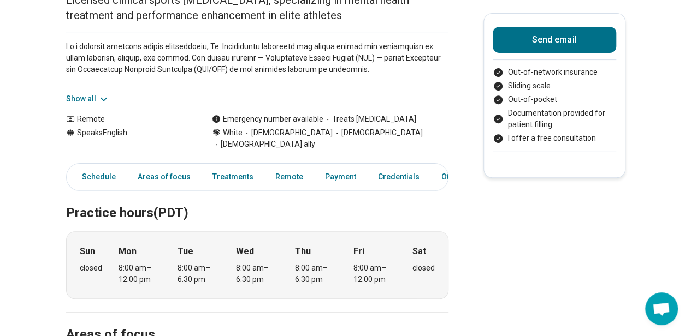
click at [100, 96] on button "Show all" at bounding box center [87, 98] width 43 height 11
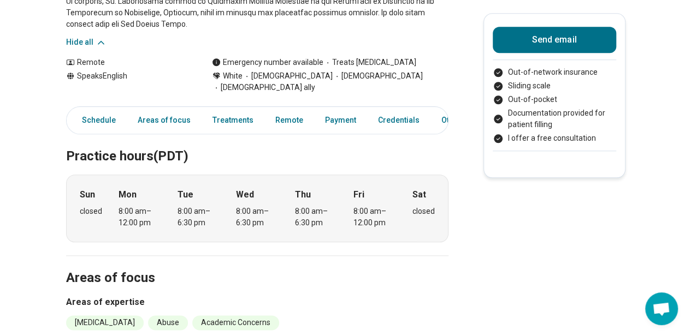
scroll to position [485, 0]
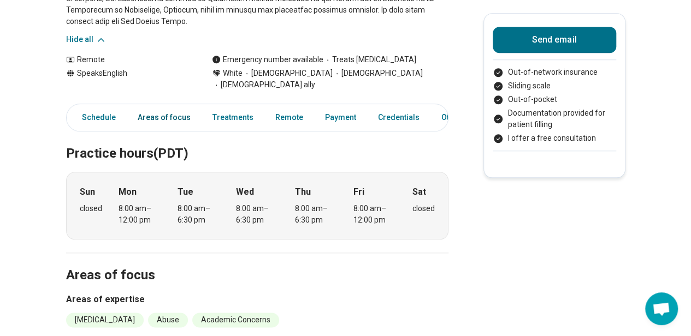
click at [174, 106] on link "Areas of focus" at bounding box center [164, 117] width 66 height 22
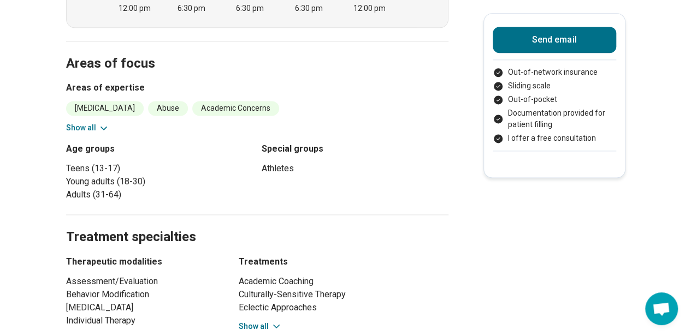
scroll to position [702, 0]
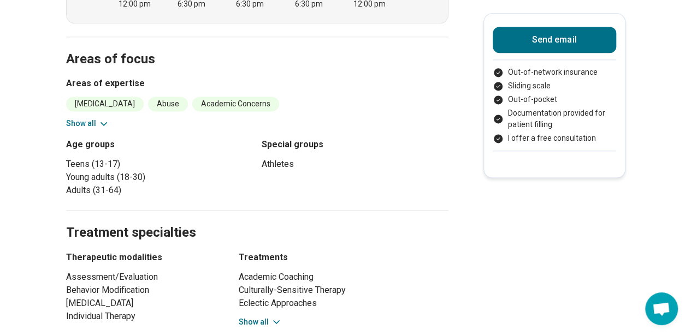
click at [102, 118] on icon at bounding box center [103, 123] width 11 height 11
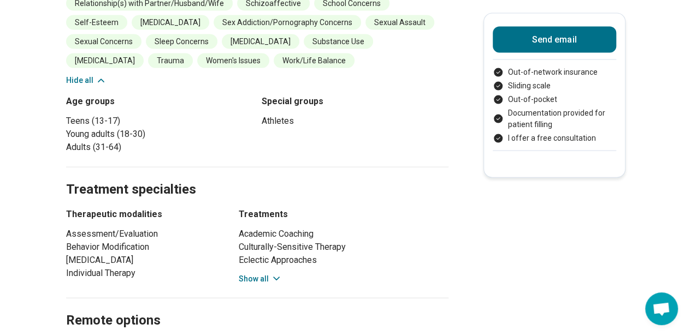
scroll to position [1147, 0]
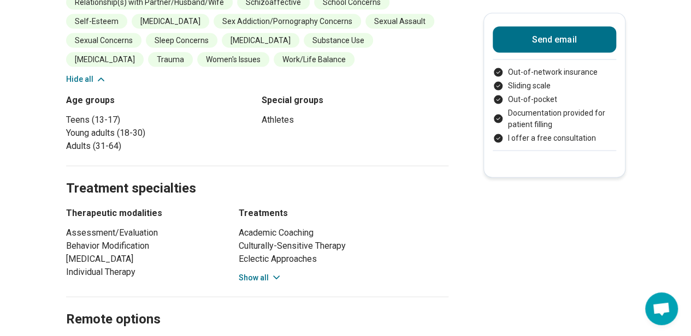
click at [275, 272] on icon at bounding box center [276, 277] width 11 height 11
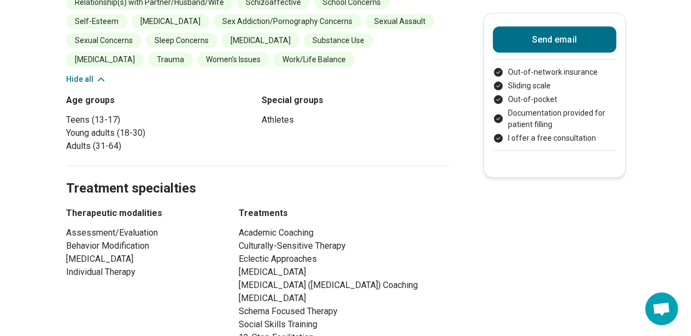
scroll to position [0, 0]
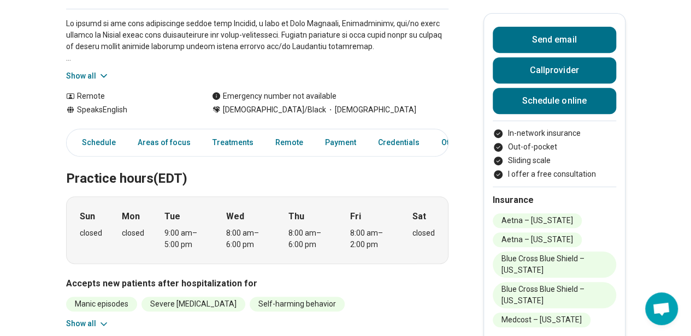
scroll to position [232, 0]
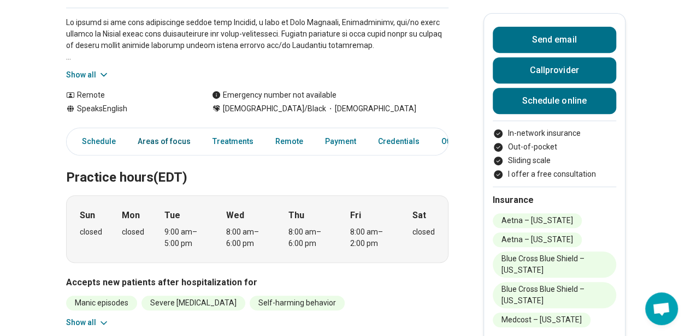
click at [167, 131] on link "Areas of focus" at bounding box center [164, 142] width 66 height 22
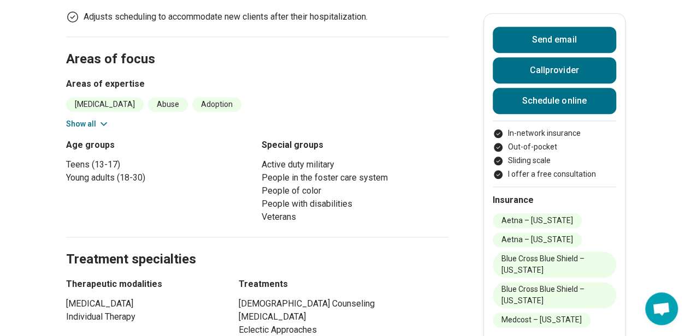
scroll to position [560, 0]
click at [93, 118] on button "Show all" at bounding box center [87, 123] width 43 height 11
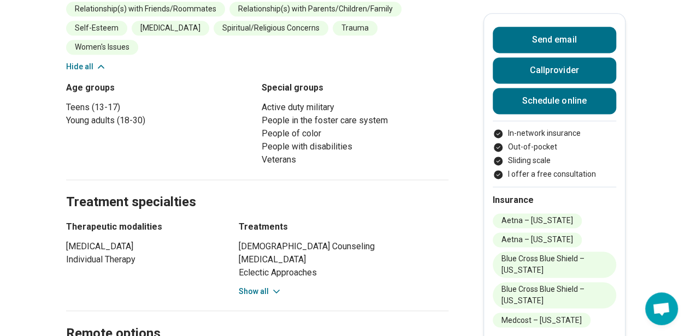
scroll to position [789, 0]
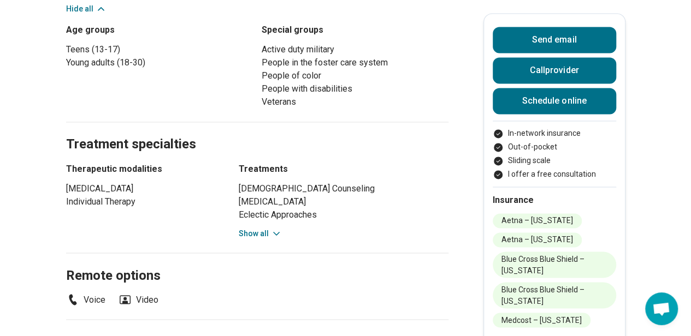
click at [258, 228] on button "Show all" at bounding box center [260, 233] width 43 height 11
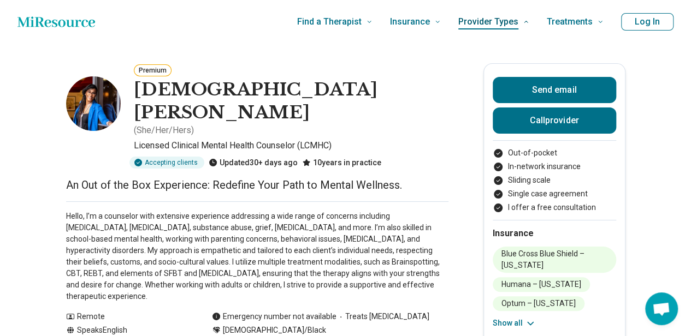
scroll to position [716, 0]
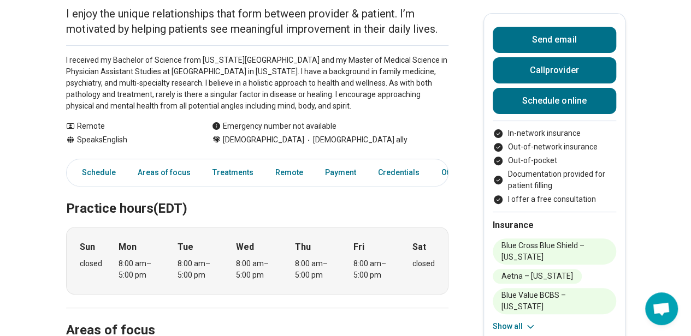
scroll to position [123, 0]
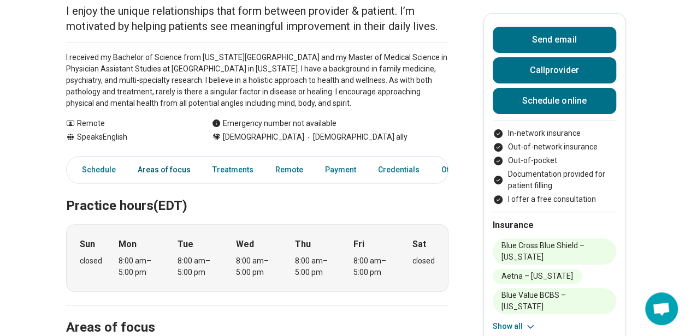
click at [168, 168] on link "Areas of focus" at bounding box center [164, 170] width 66 height 22
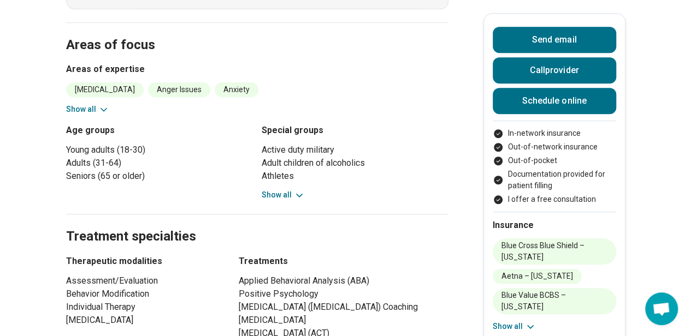
scroll to position [414, 0]
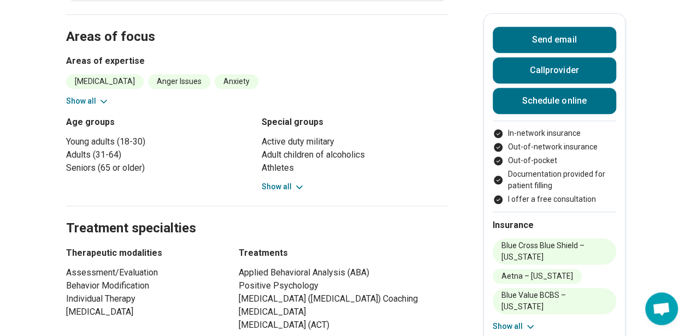
click at [93, 98] on button "Show all" at bounding box center [87, 101] width 43 height 11
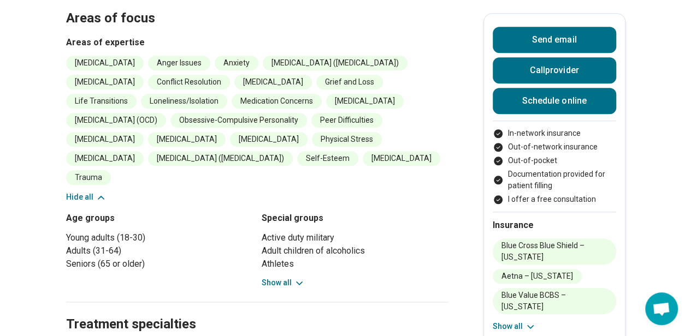
scroll to position [481, 0]
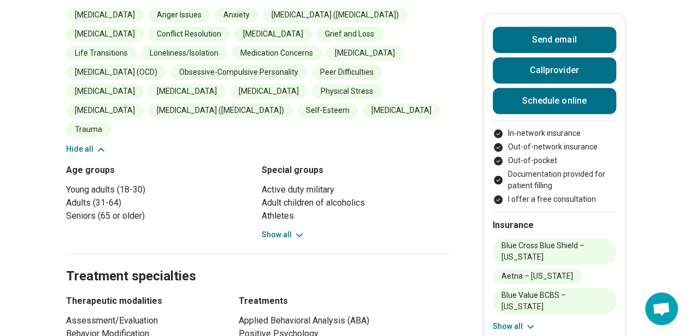
click at [294, 229] on button "Show all" at bounding box center [283, 234] width 43 height 11
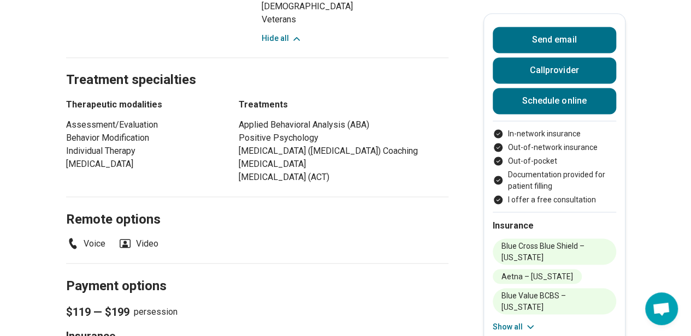
scroll to position [914, 0]
